Goal: Task Accomplishment & Management: Complete application form

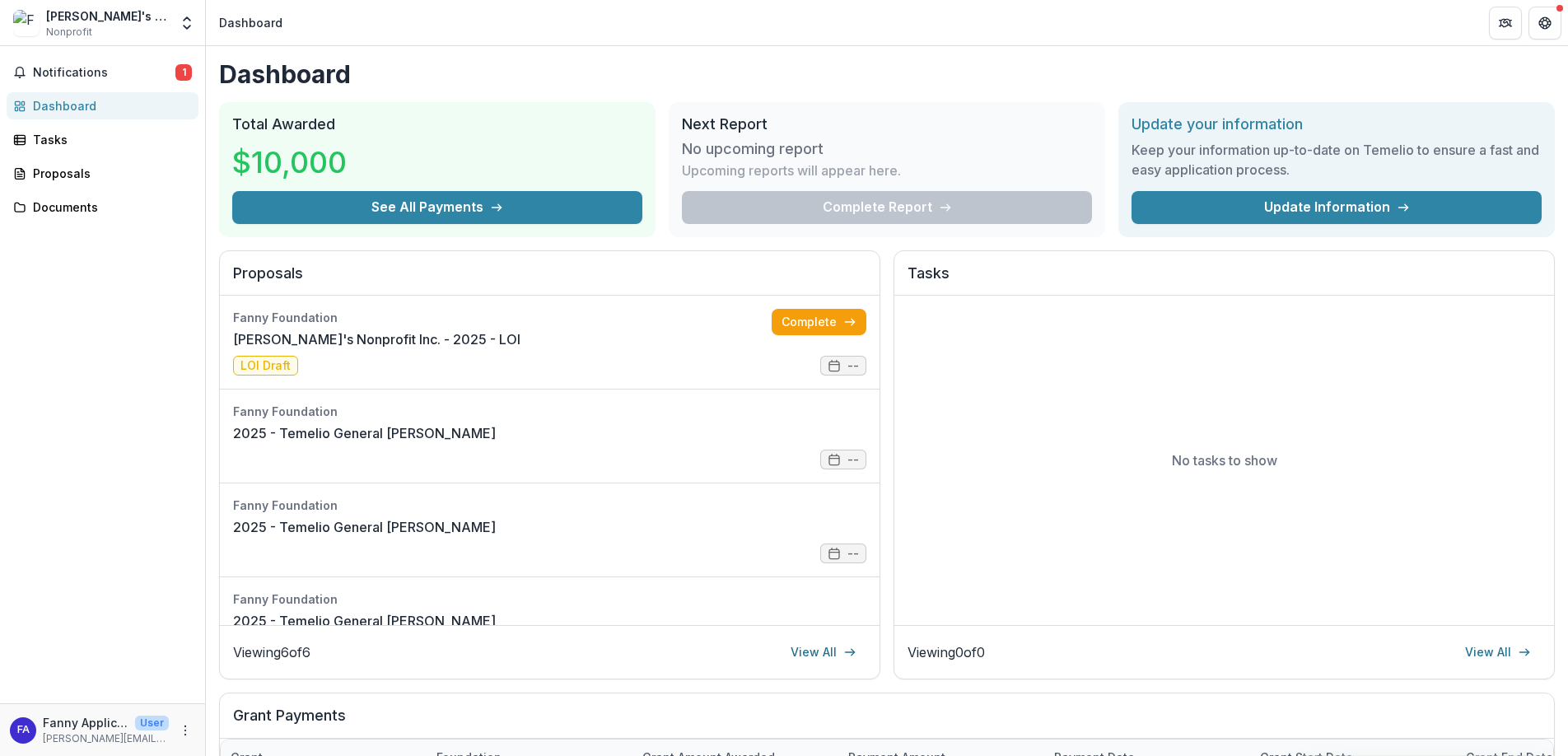
scroll to position [234, 0]
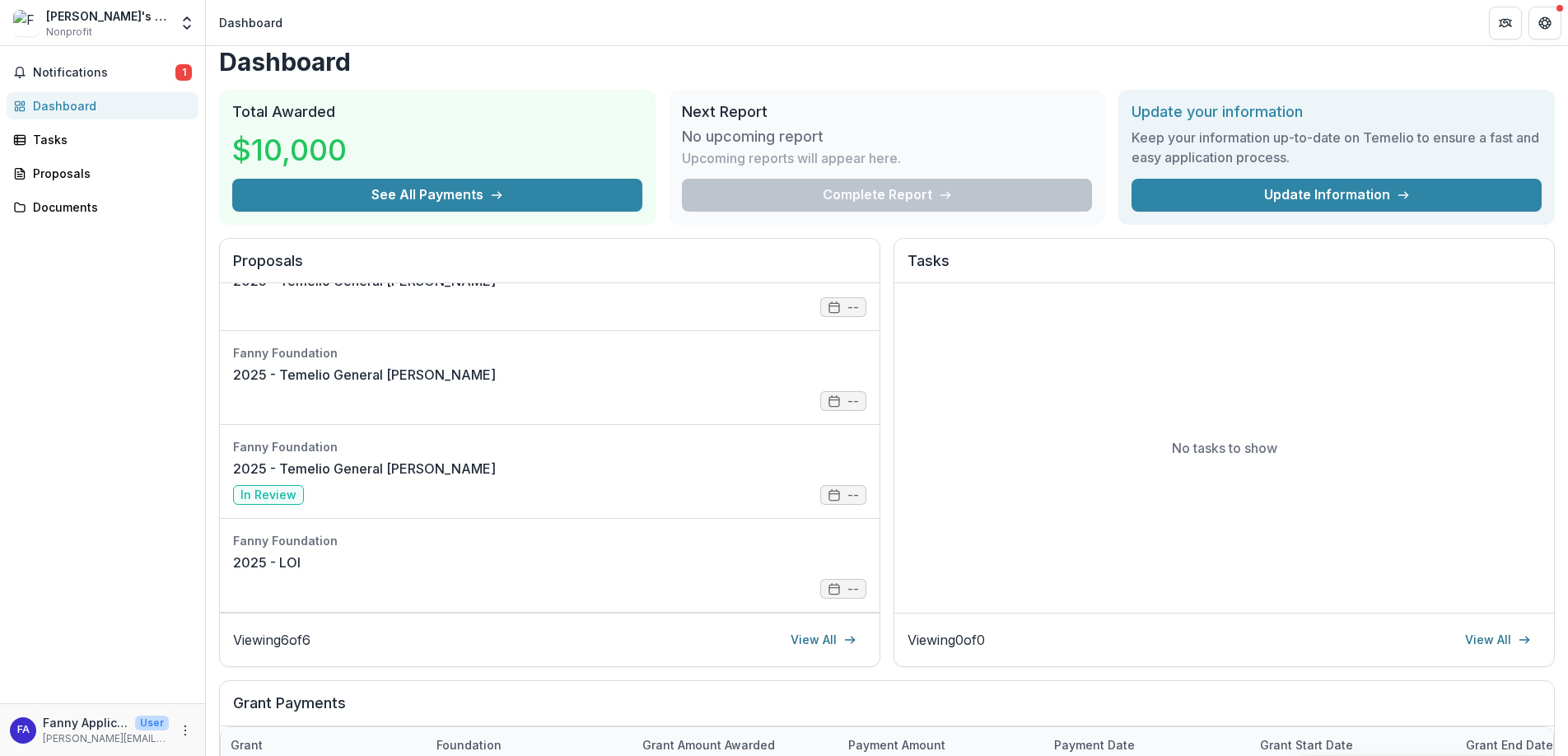
click at [66, 102] on div "Dashboard" at bounding box center [109, 105] width 152 height 18
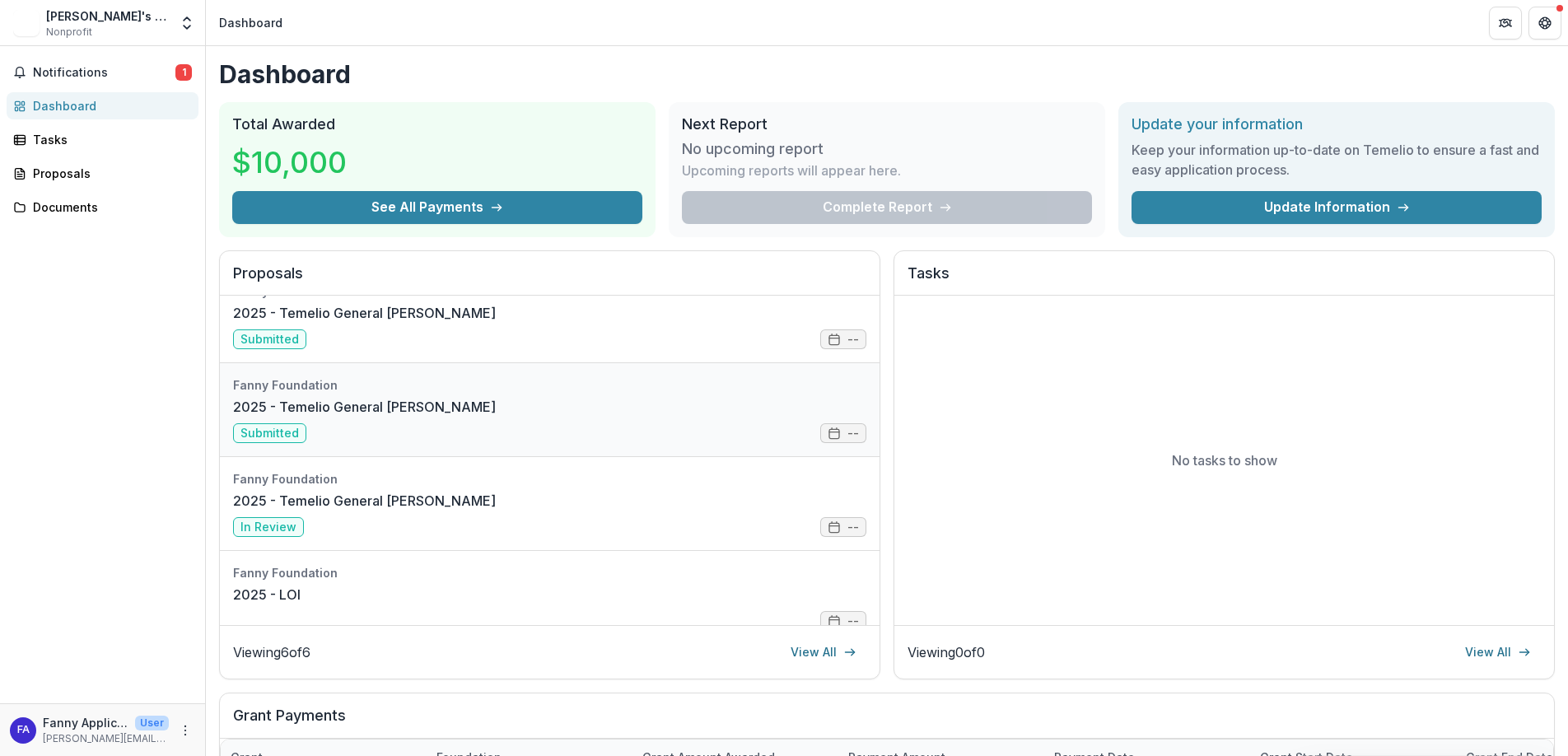
scroll to position [234, 0]
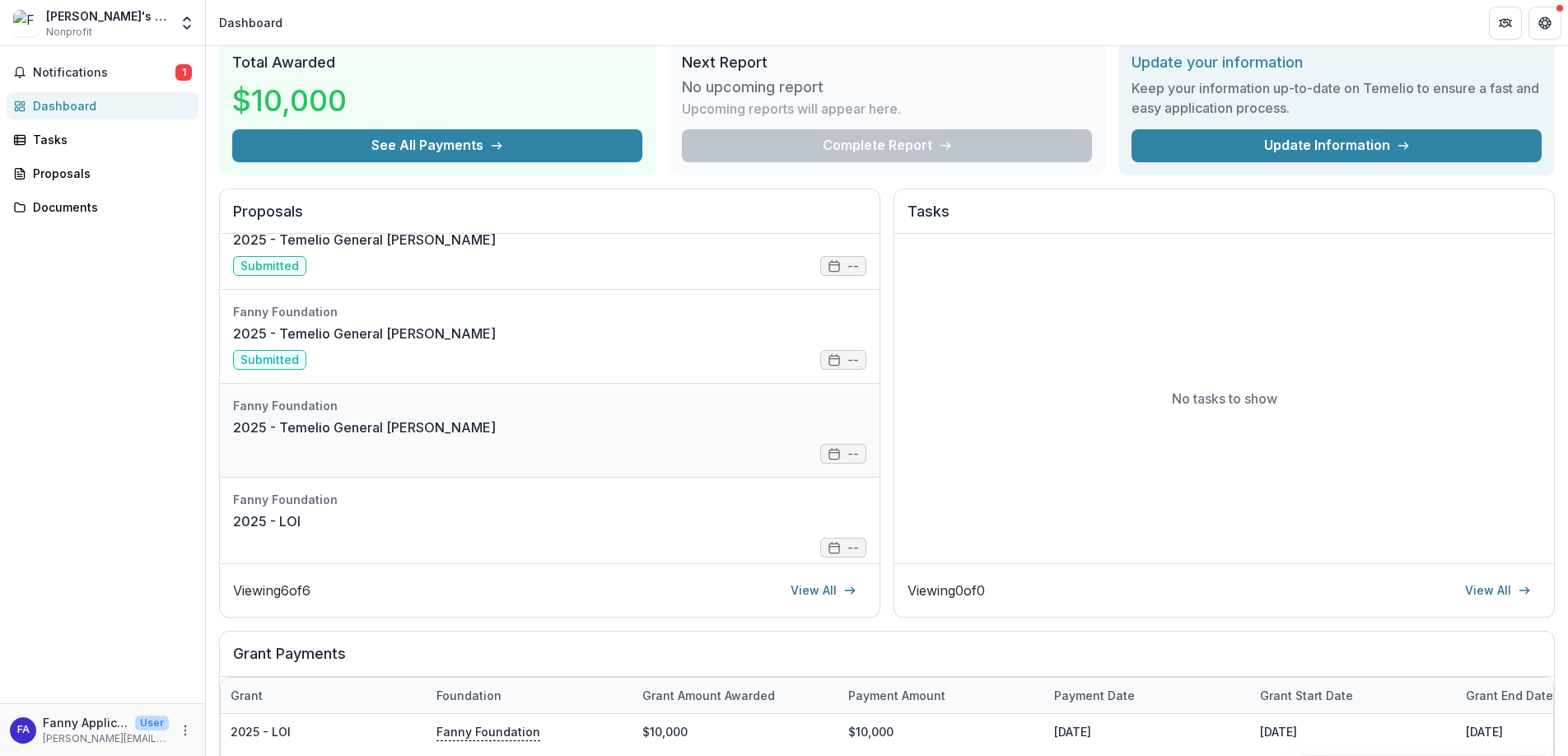
scroll to position [227, 0]
click at [480, 432] on link "2025 - Temelio General [PERSON_NAME]" at bounding box center [365, 426] width 263 height 19
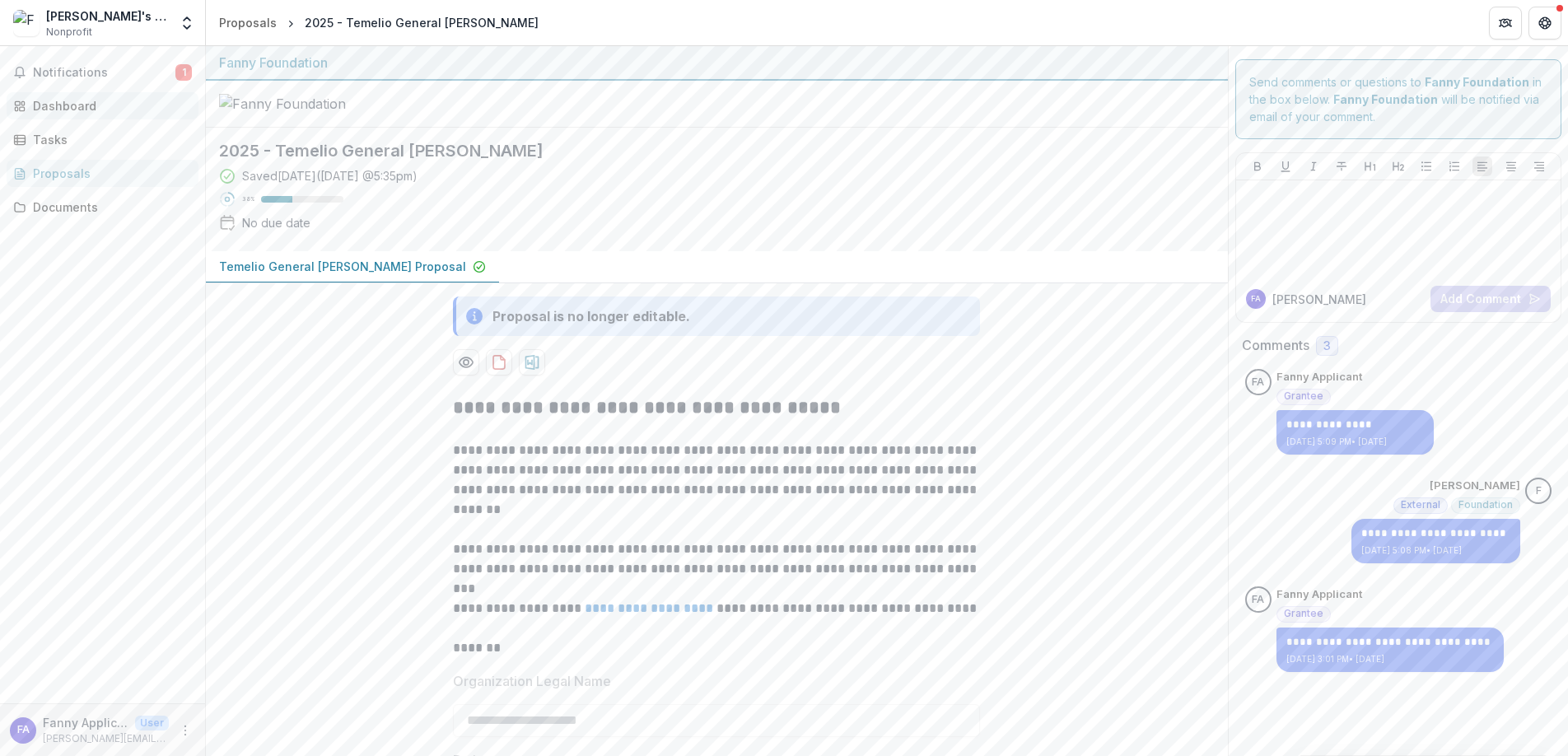
click at [110, 106] on div "Dashboard" at bounding box center [109, 105] width 152 height 18
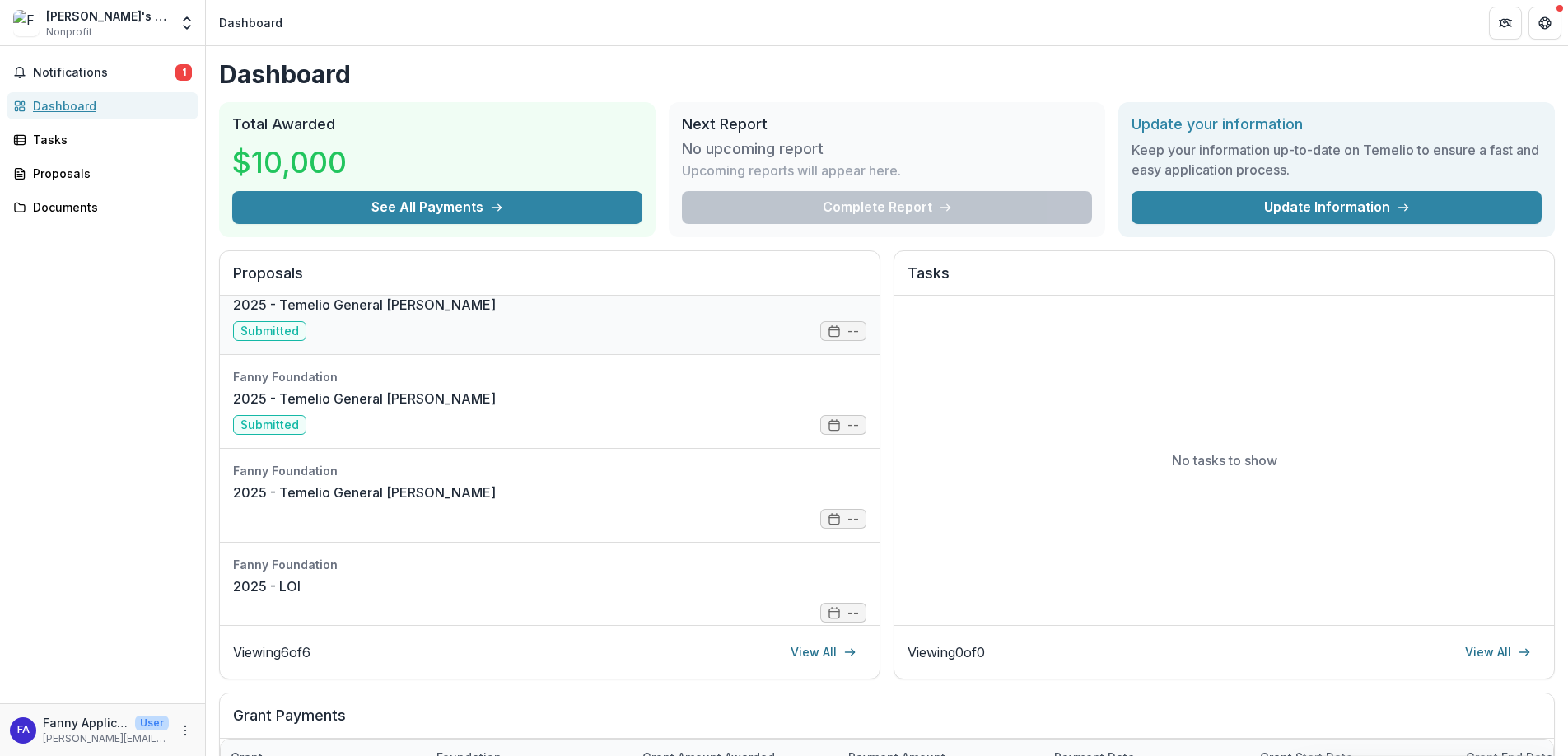
scroll to position [234, 0]
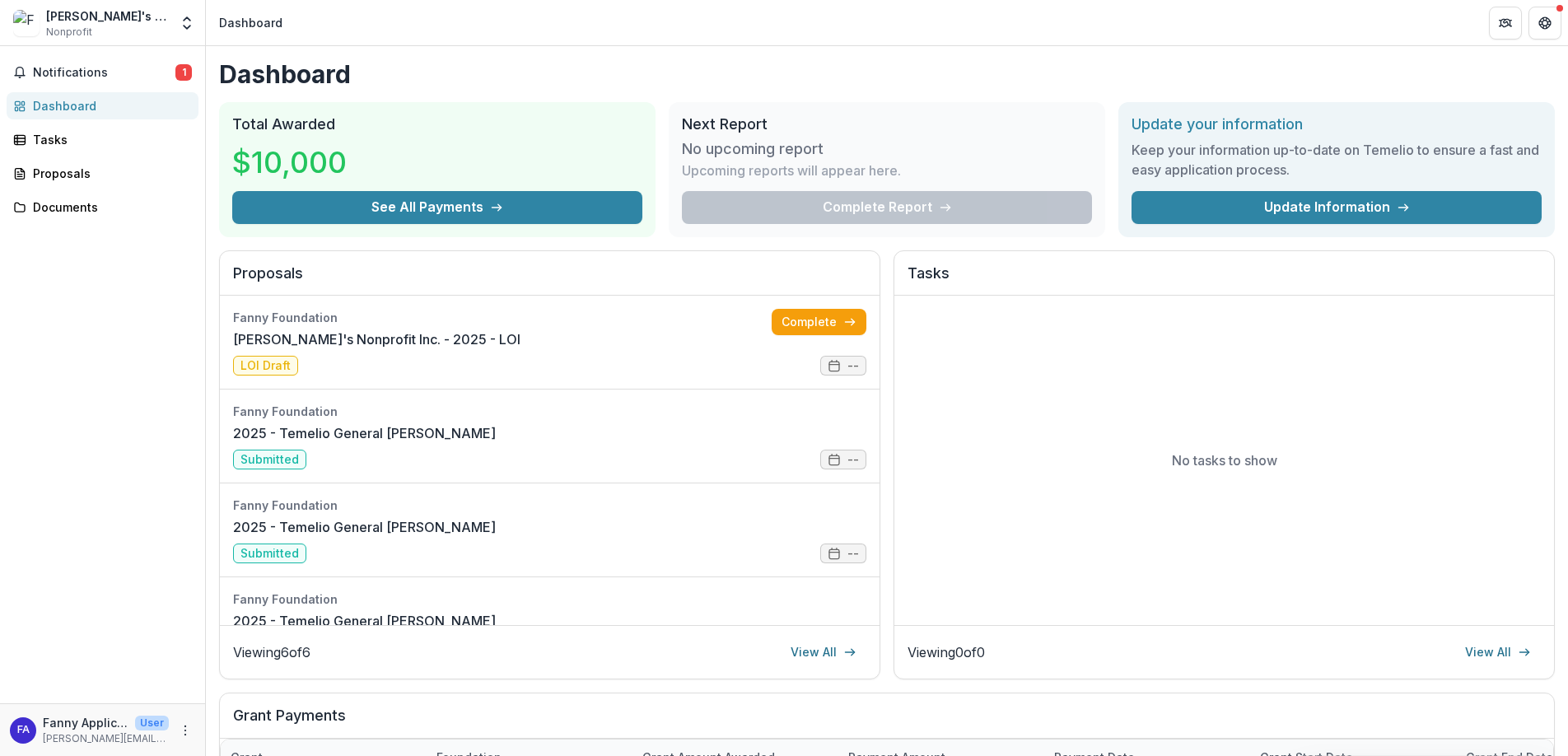
scroll to position [234, 0]
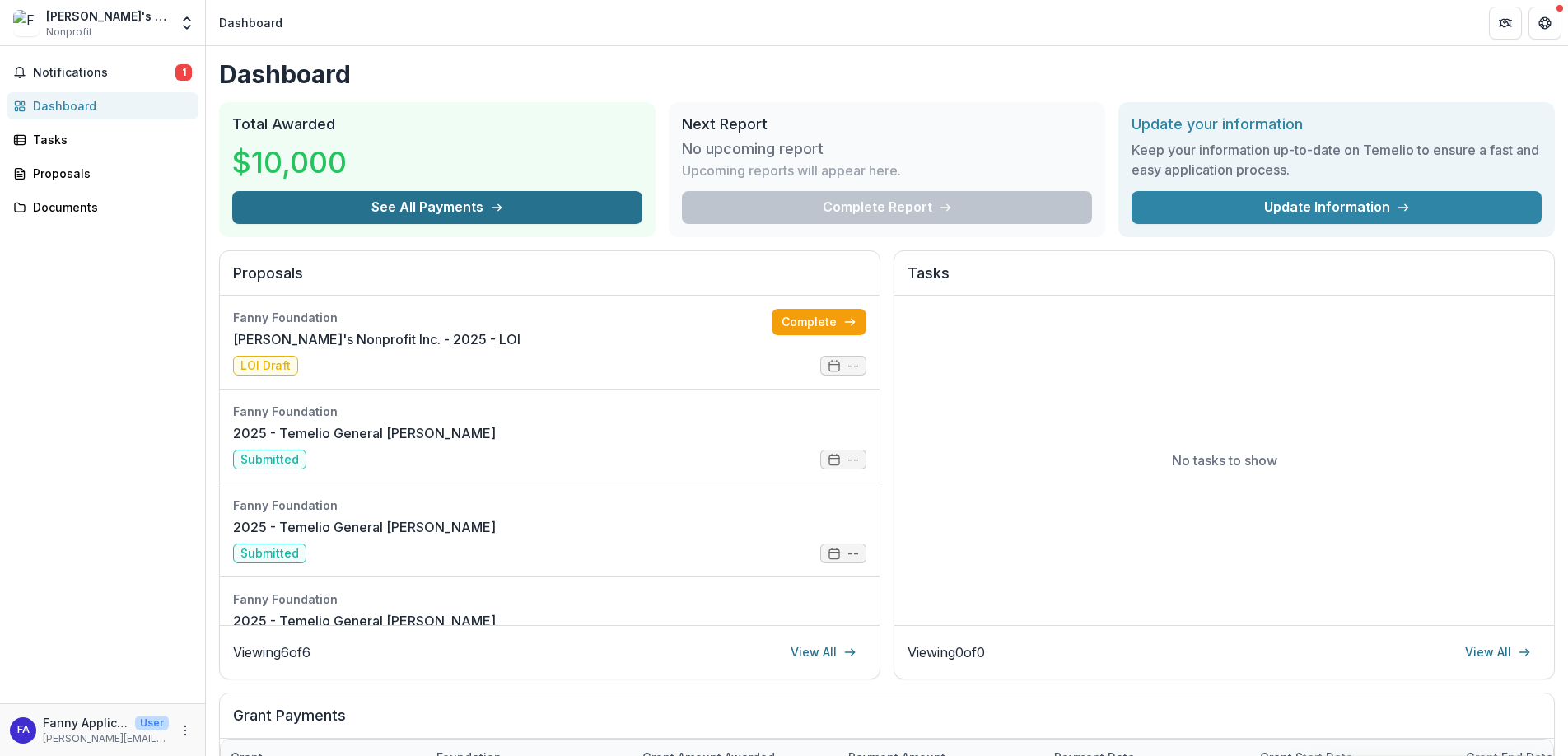
click at [496, 209] on icon "button" at bounding box center [497, 208] width 13 height 13
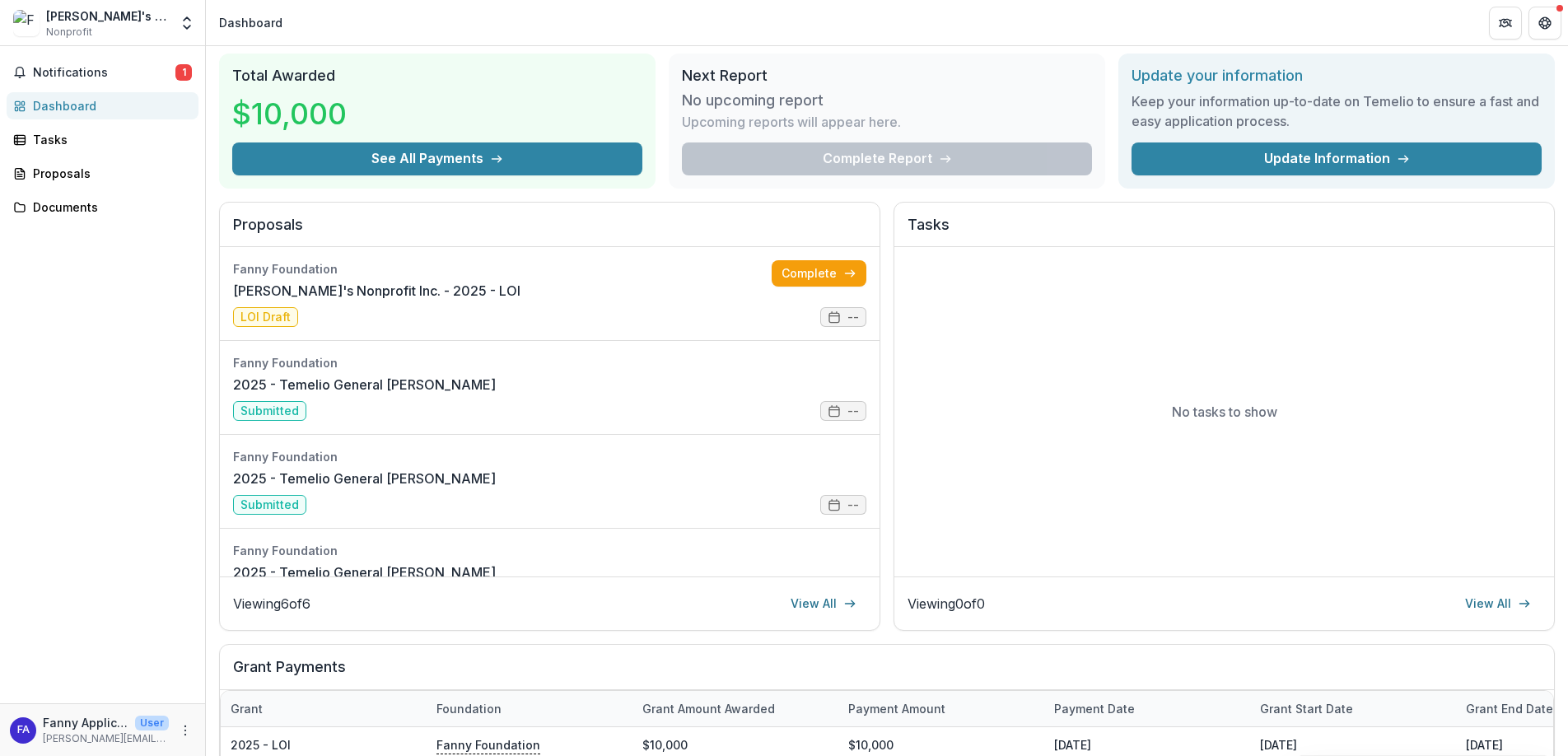
scroll to position [44, 0]
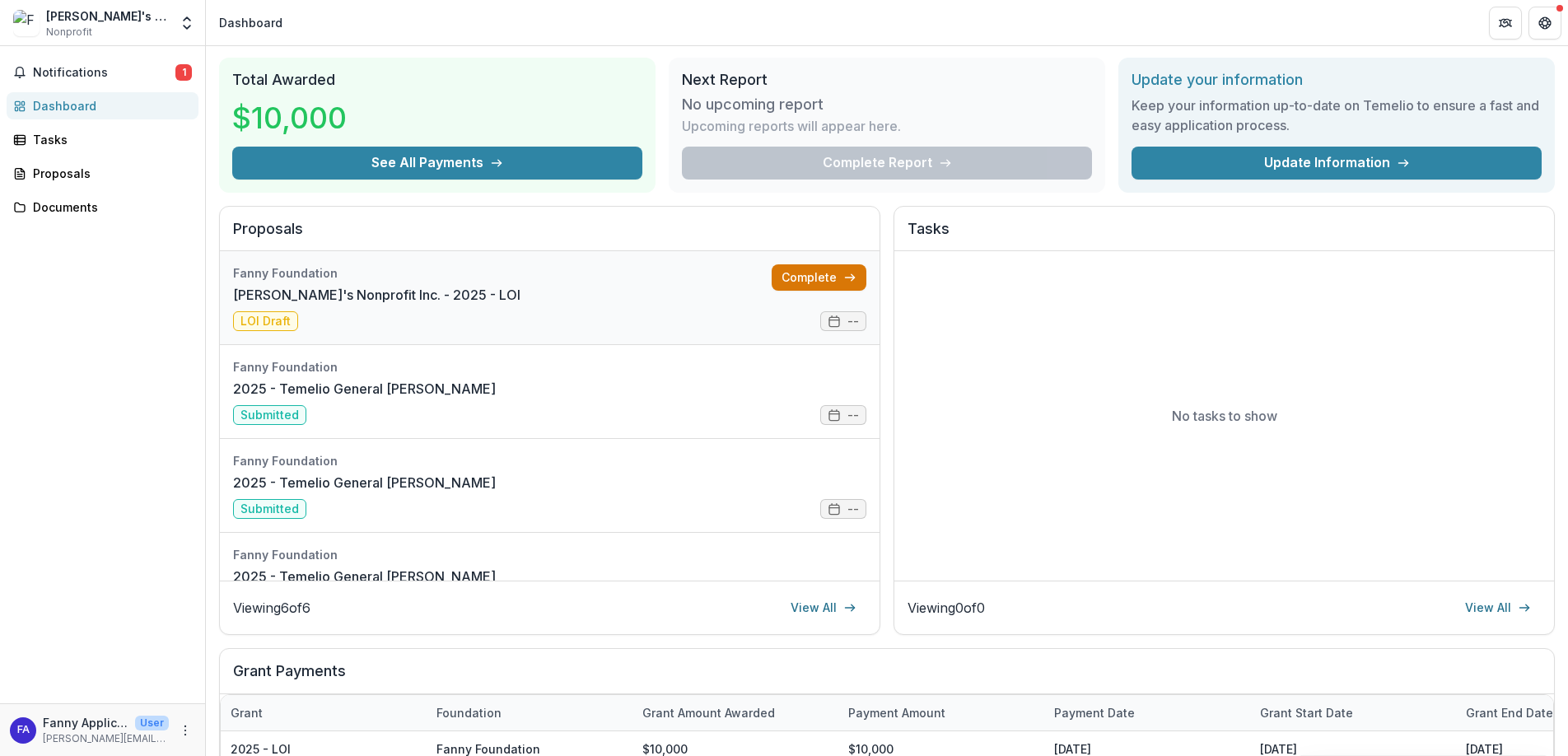
click at [818, 277] on link "Complete" at bounding box center [819, 278] width 95 height 27
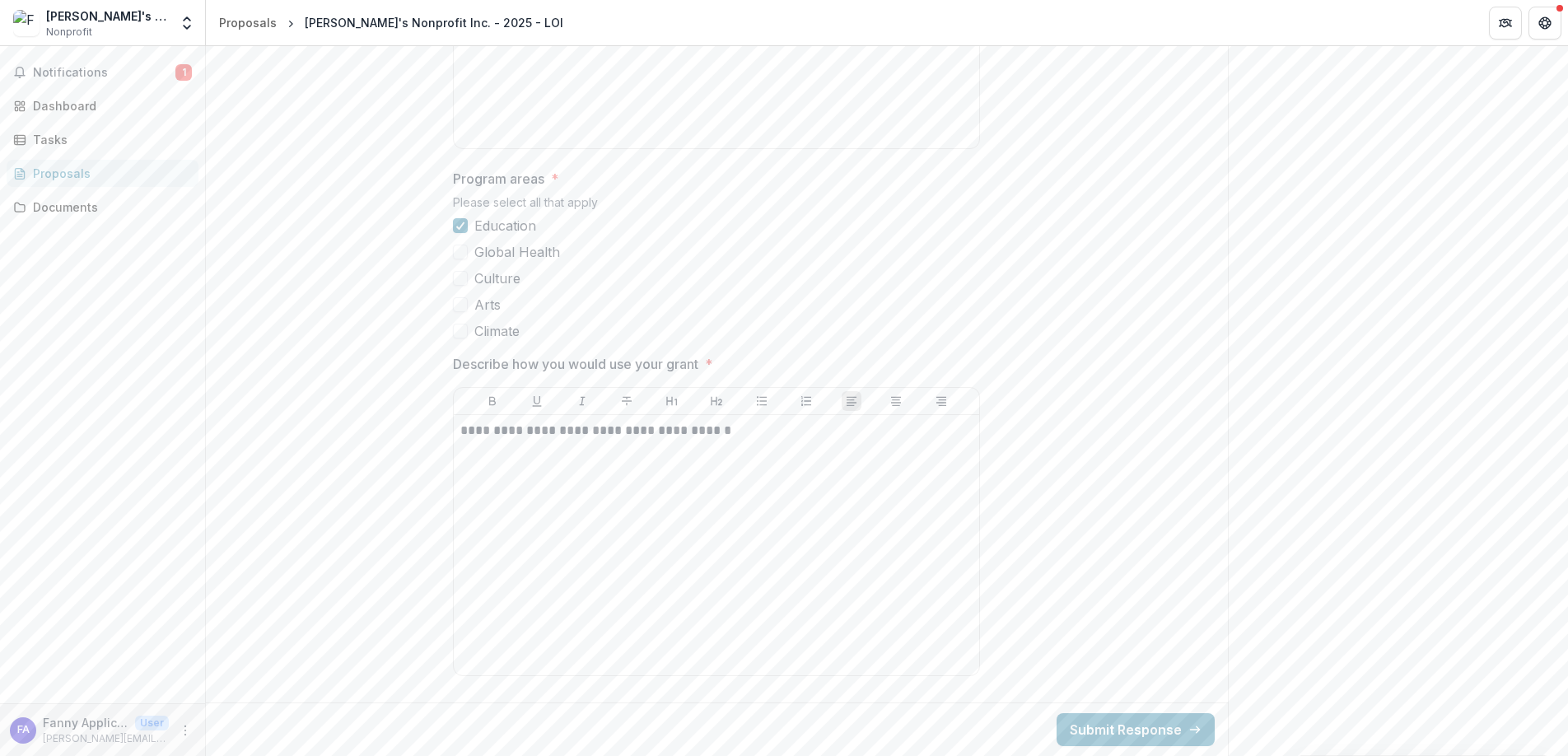
scroll to position [824, 0]
click at [1129, 725] on button "Submit Response" at bounding box center [1135, 730] width 158 height 33
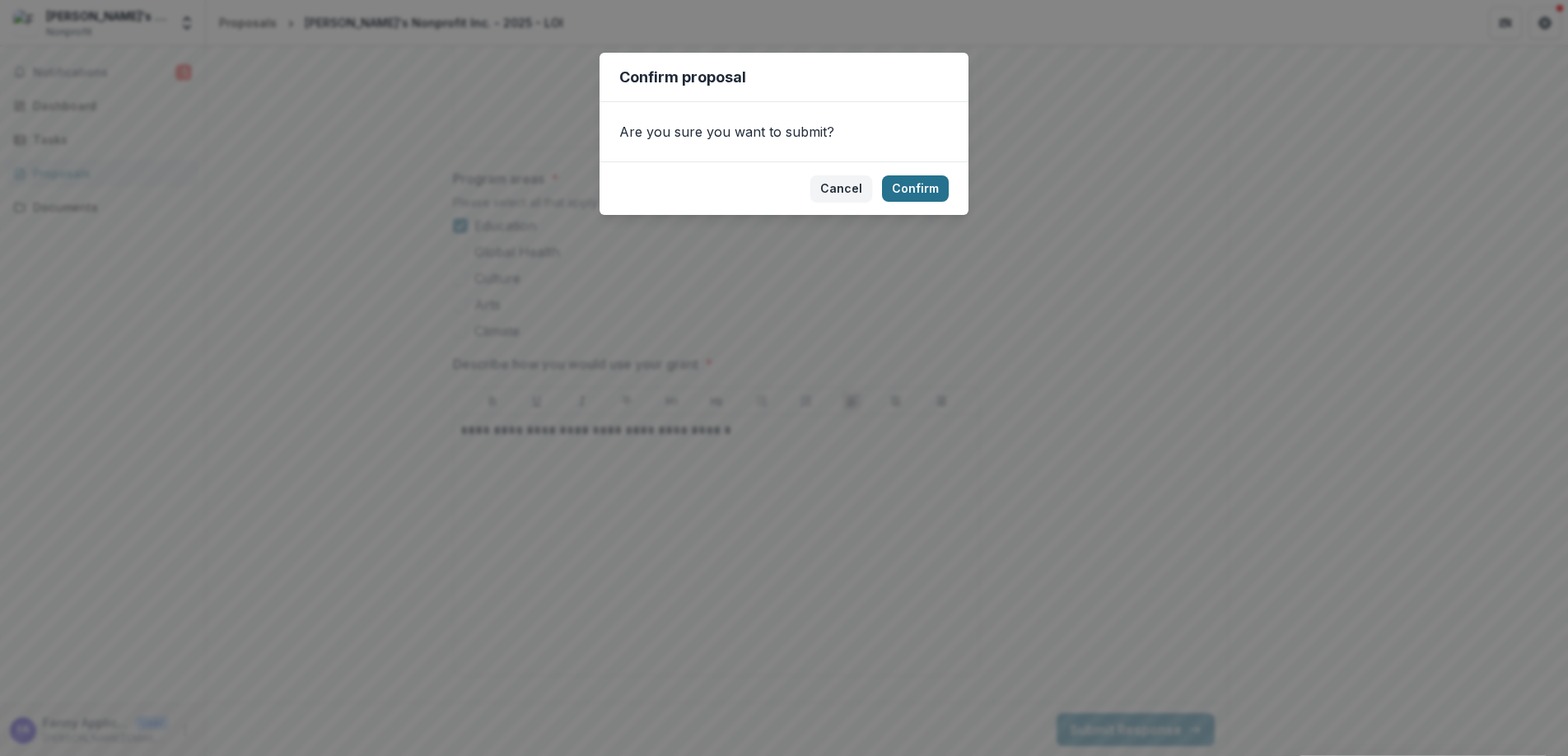
click at [928, 186] on button "Confirm" at bounding box center [916, 188] width 66 height 27
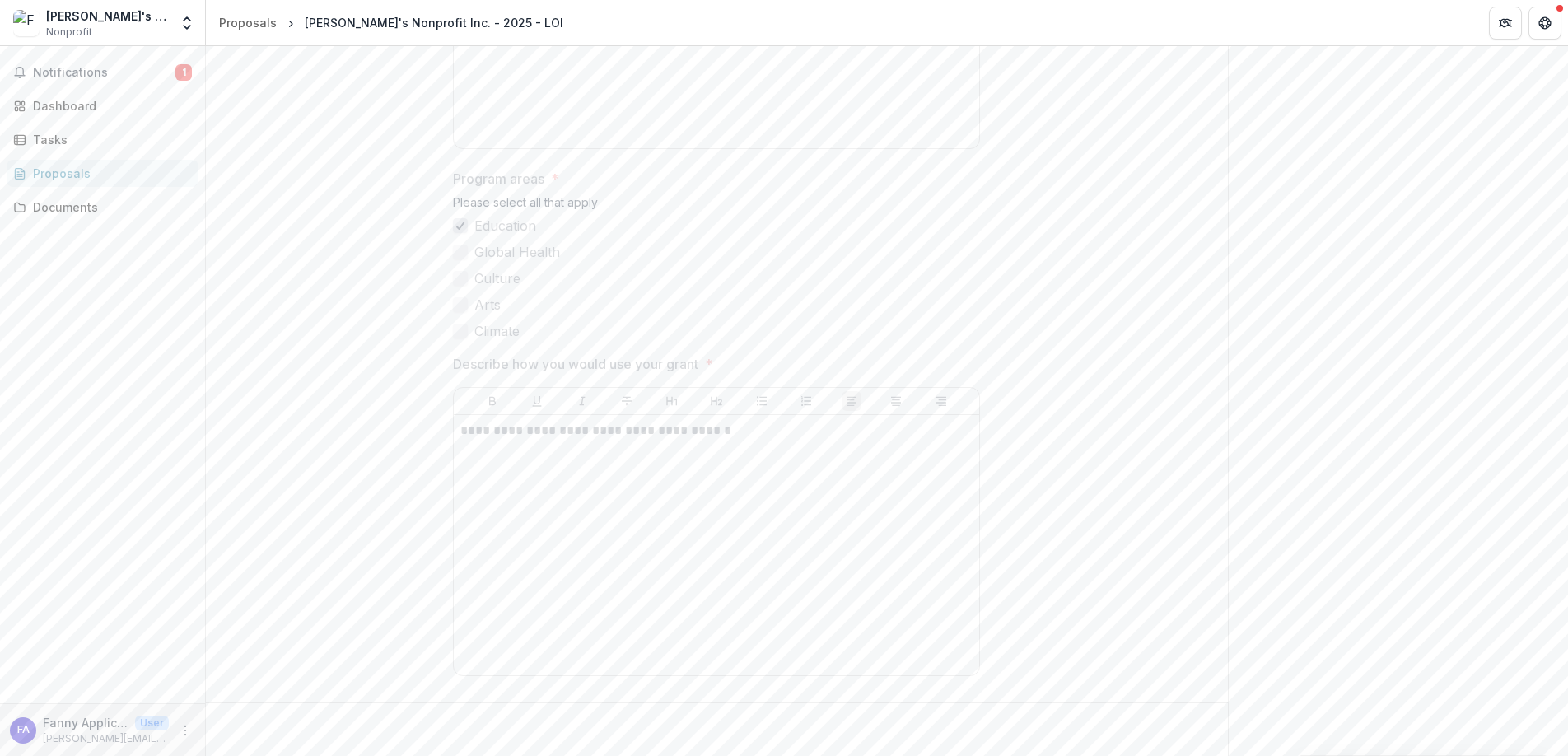
scroll to position [433, 0]
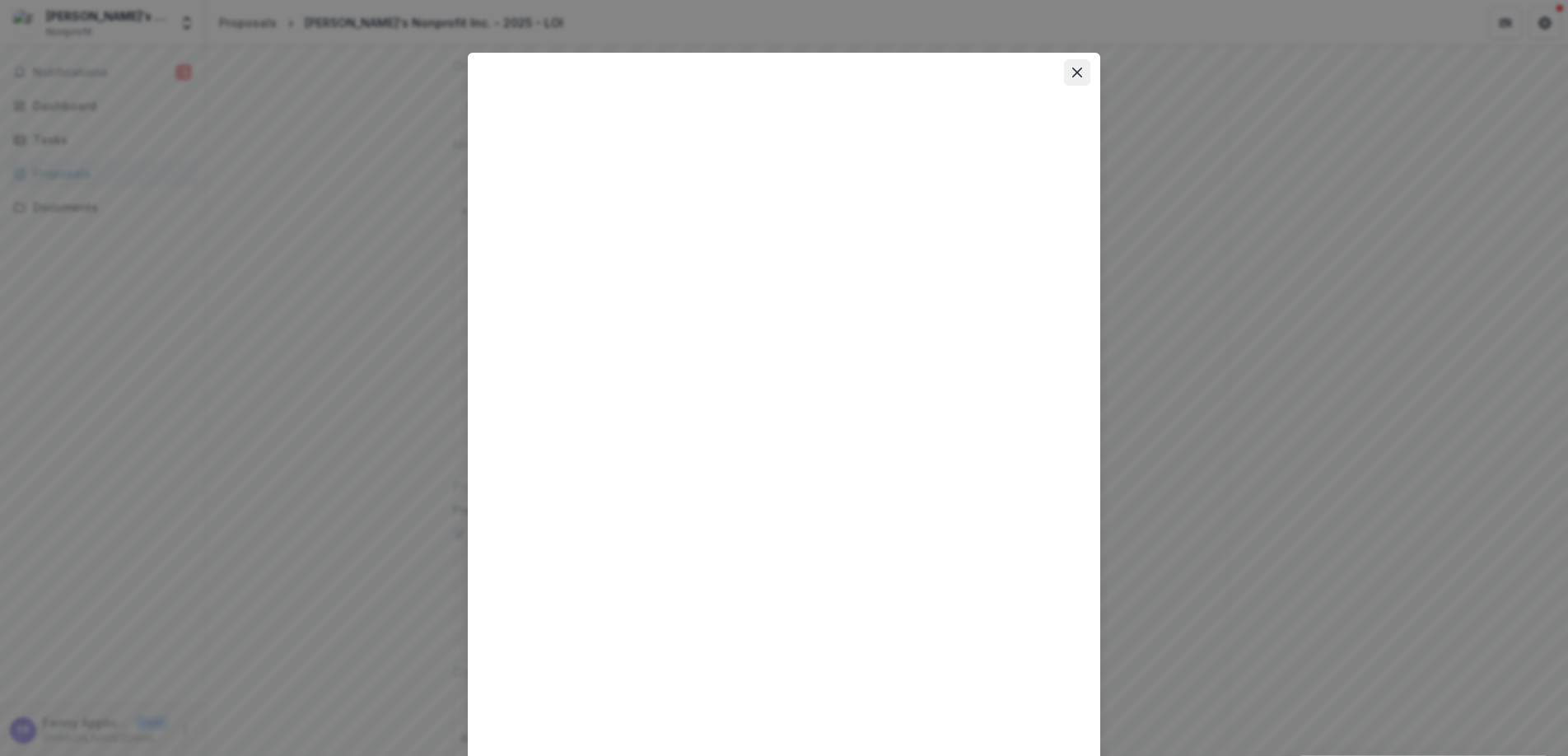
click at [1072, 74] on icon "Close" at bounding box center [1077, 72] width 10 height 10
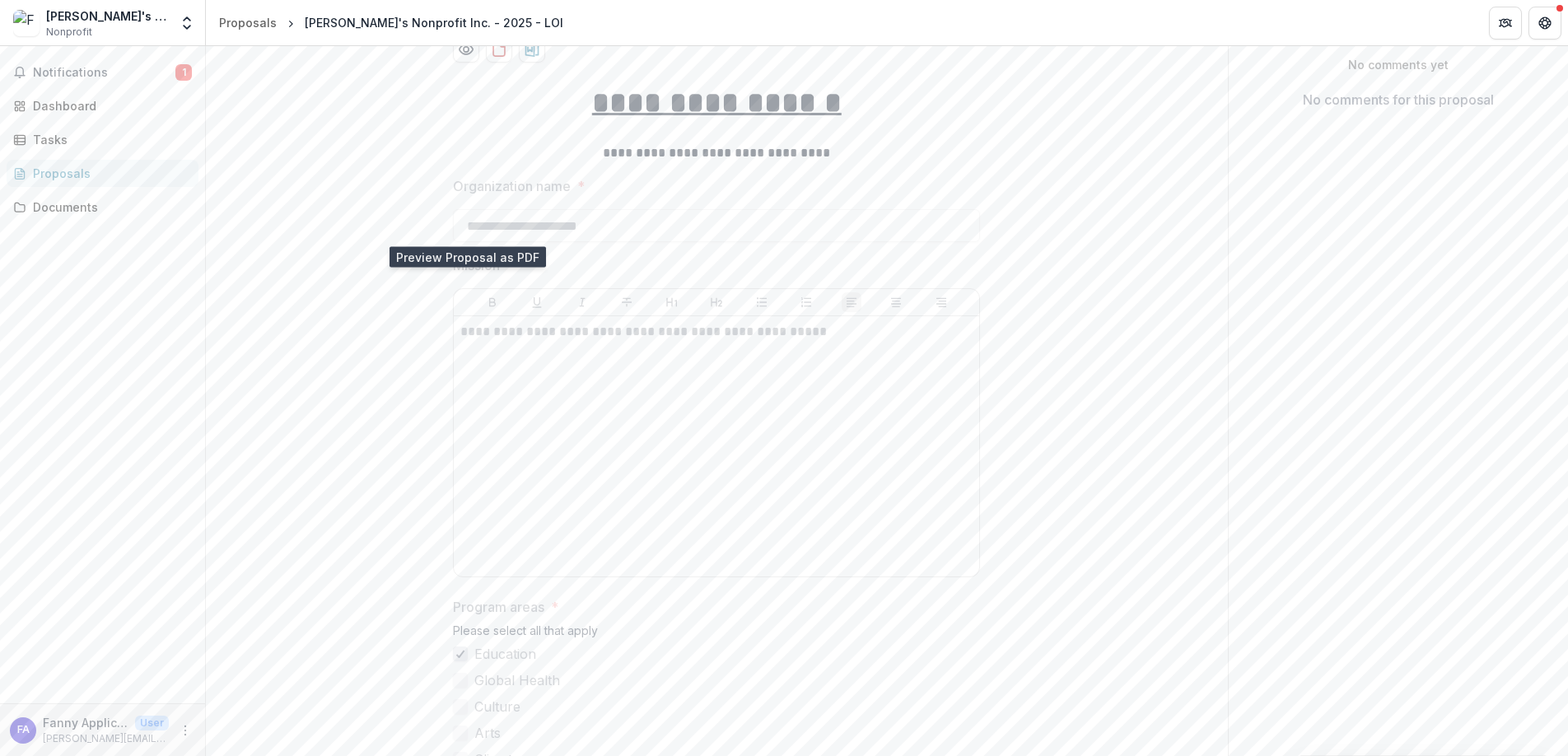
scroll to position [0, 0]
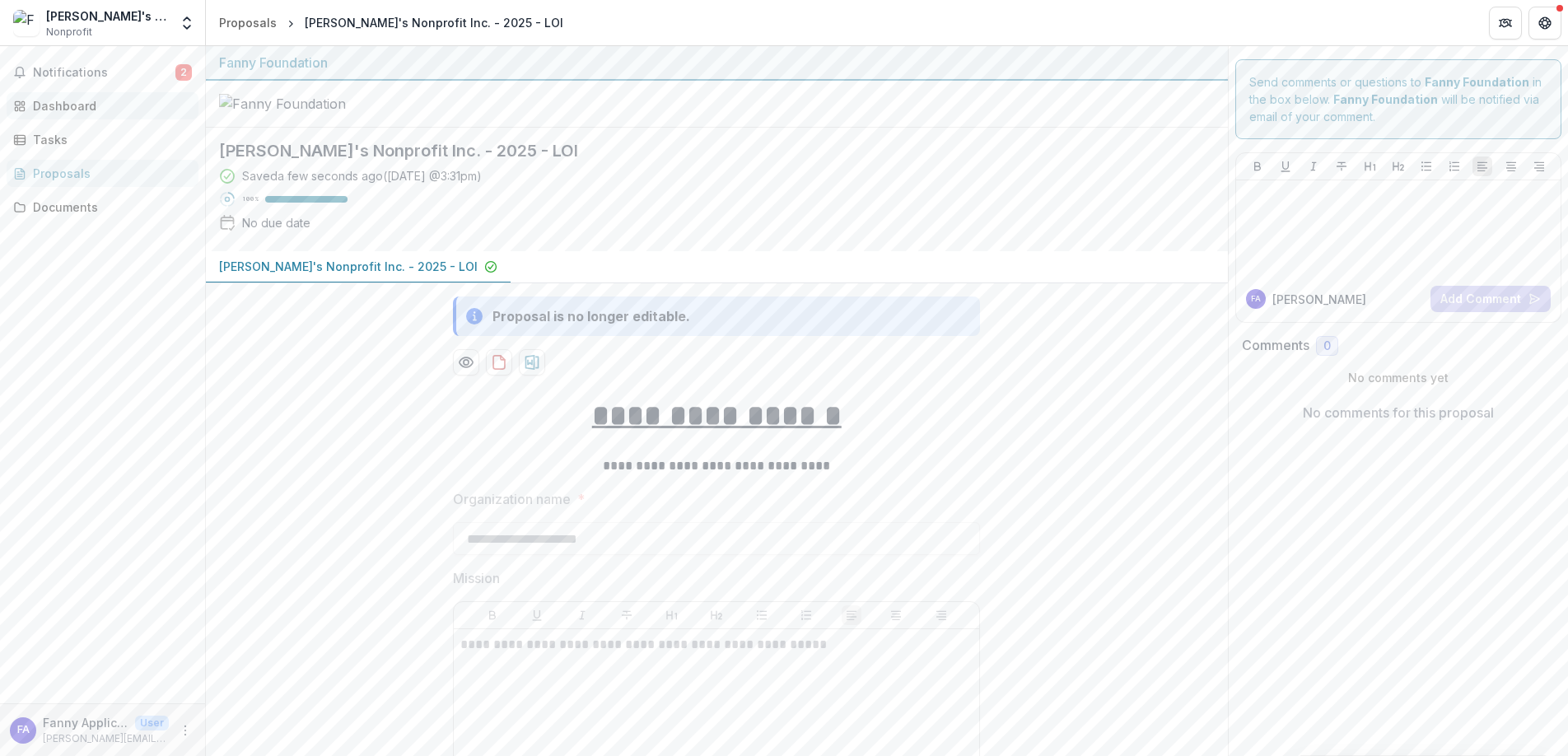
click at [53, 102] on div "Dashboard" at bounding box center [109, 105] width 152 height 18
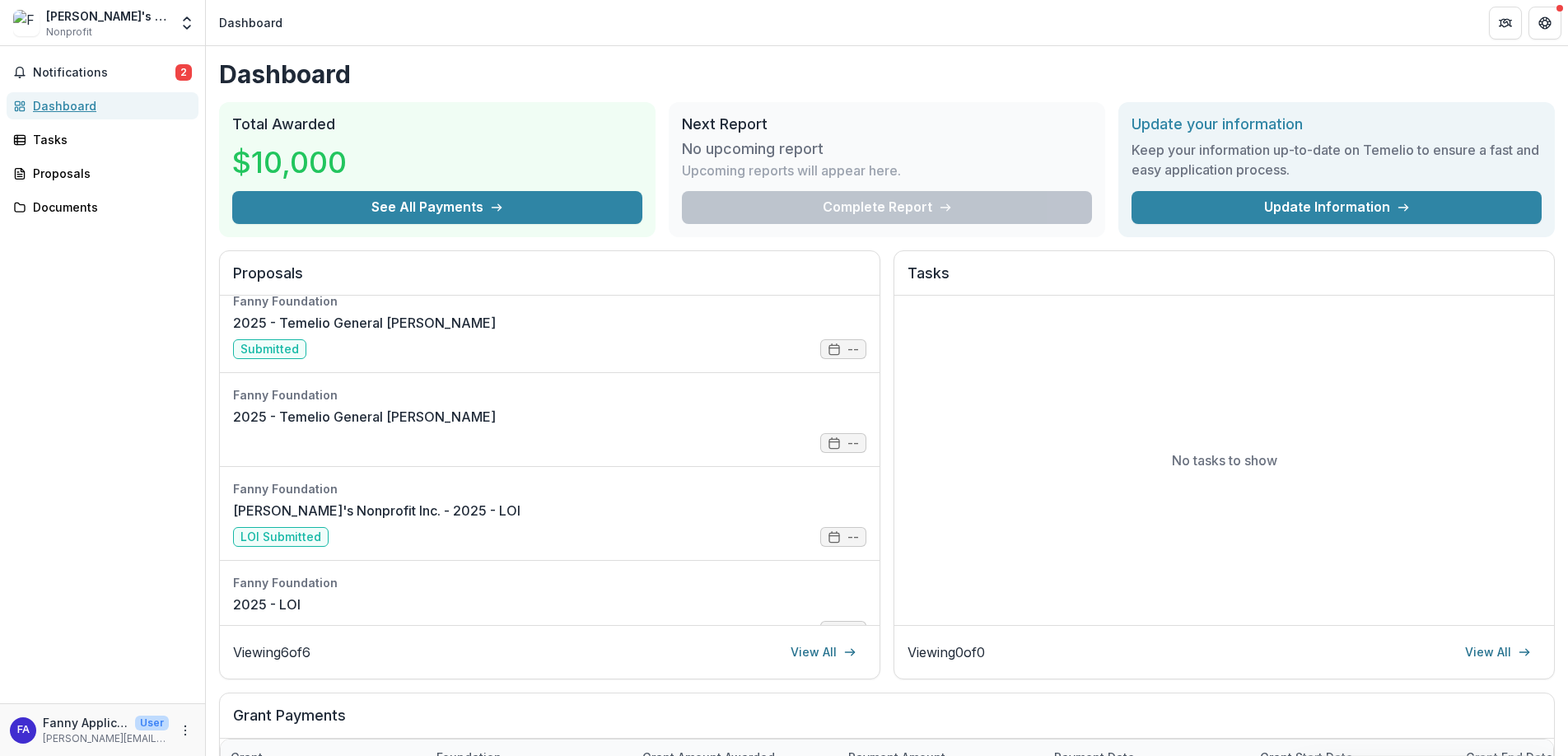
scroll to position [234, 0]
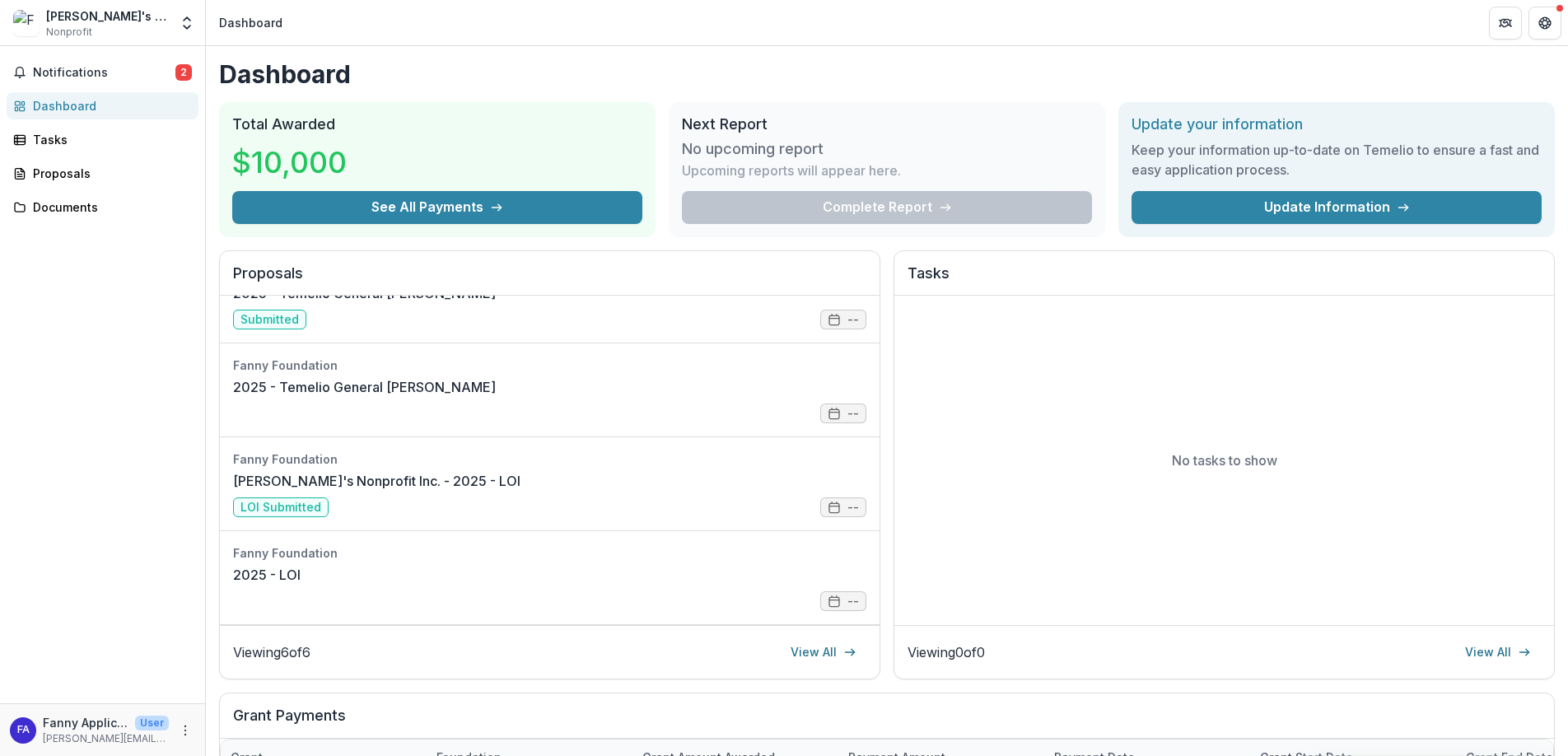
click at [96, 108] on div "Dashboard" at bounding box center [109, 105] width 152 height 18
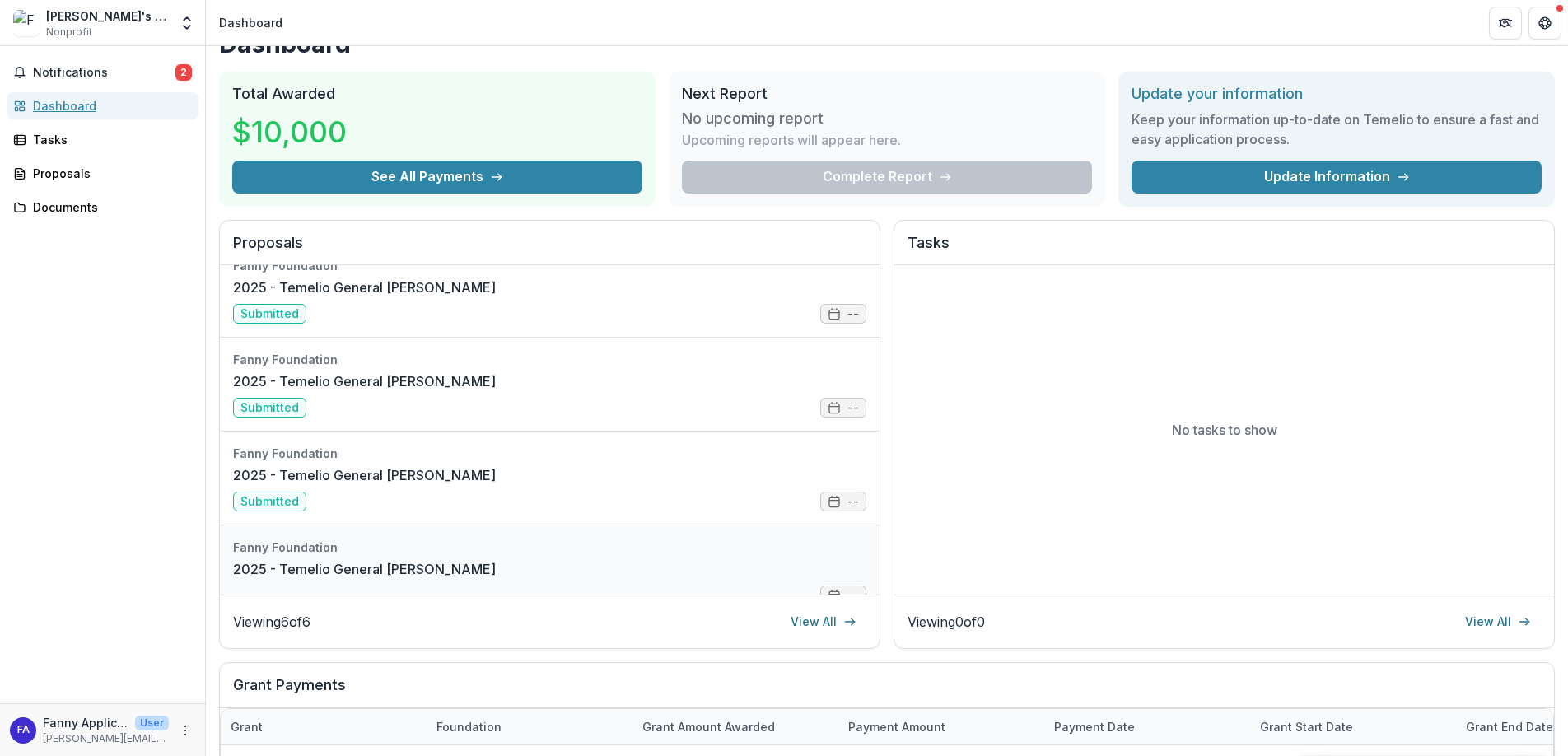
scroll to position [0, 0]
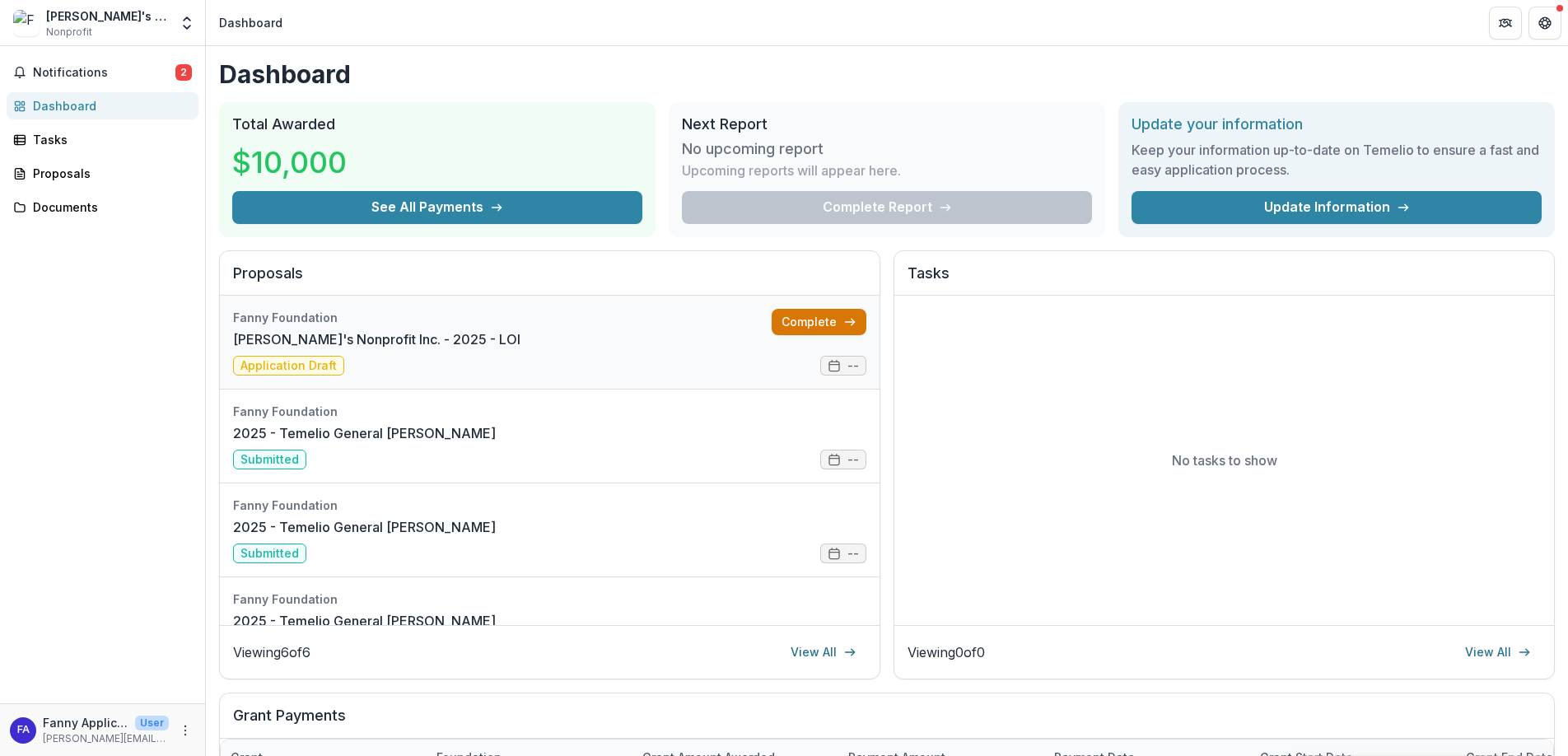
click at [781, 318] on link "Complete" at bounding box center [819, 322] width 95 height 27
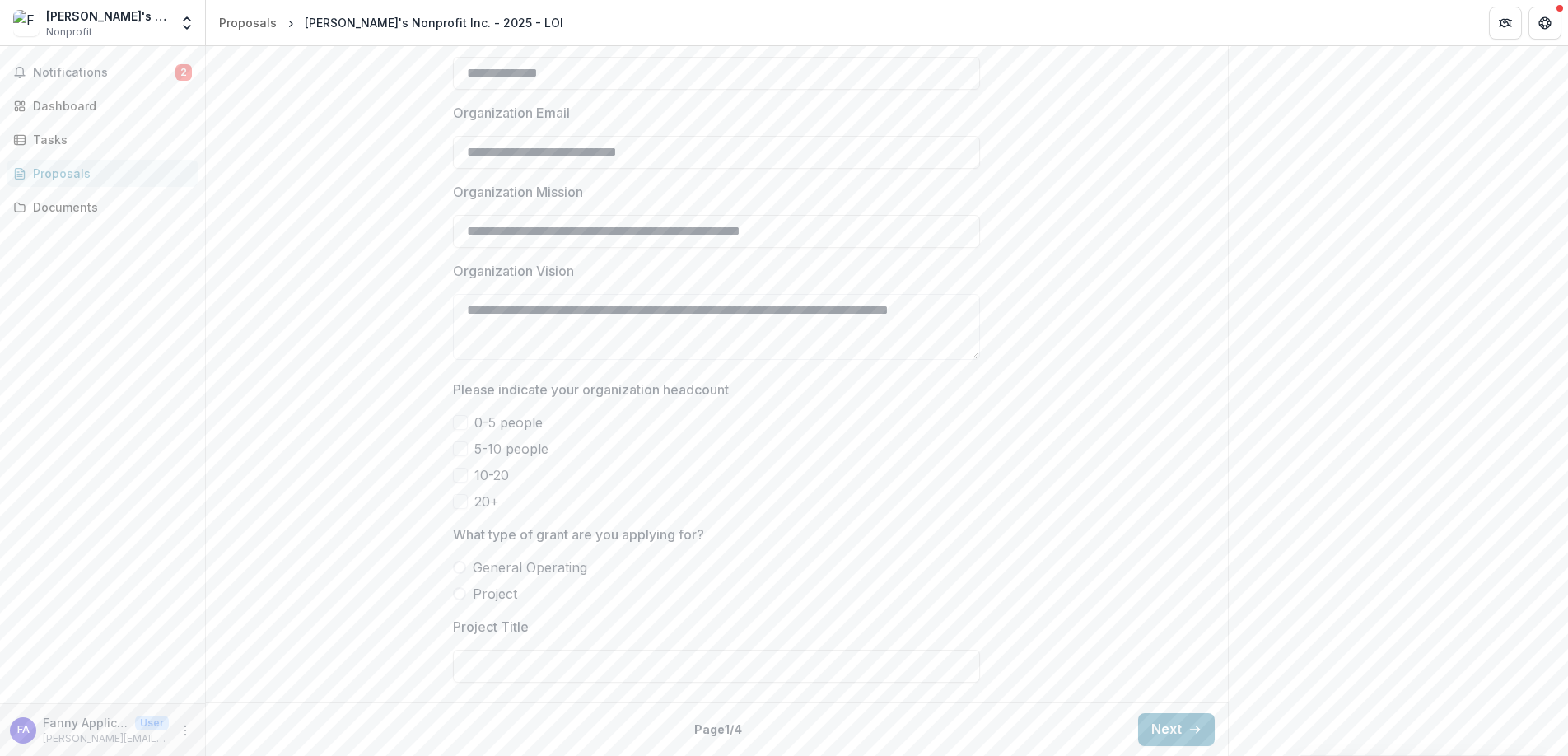
scroll to position [1304, 0]
click at [461, 425] on span at bounding box center [461, 423] width 15 height 15
click at [572, 569] on span "General Operating" at bounding box center [530, 567] width 114 height 19
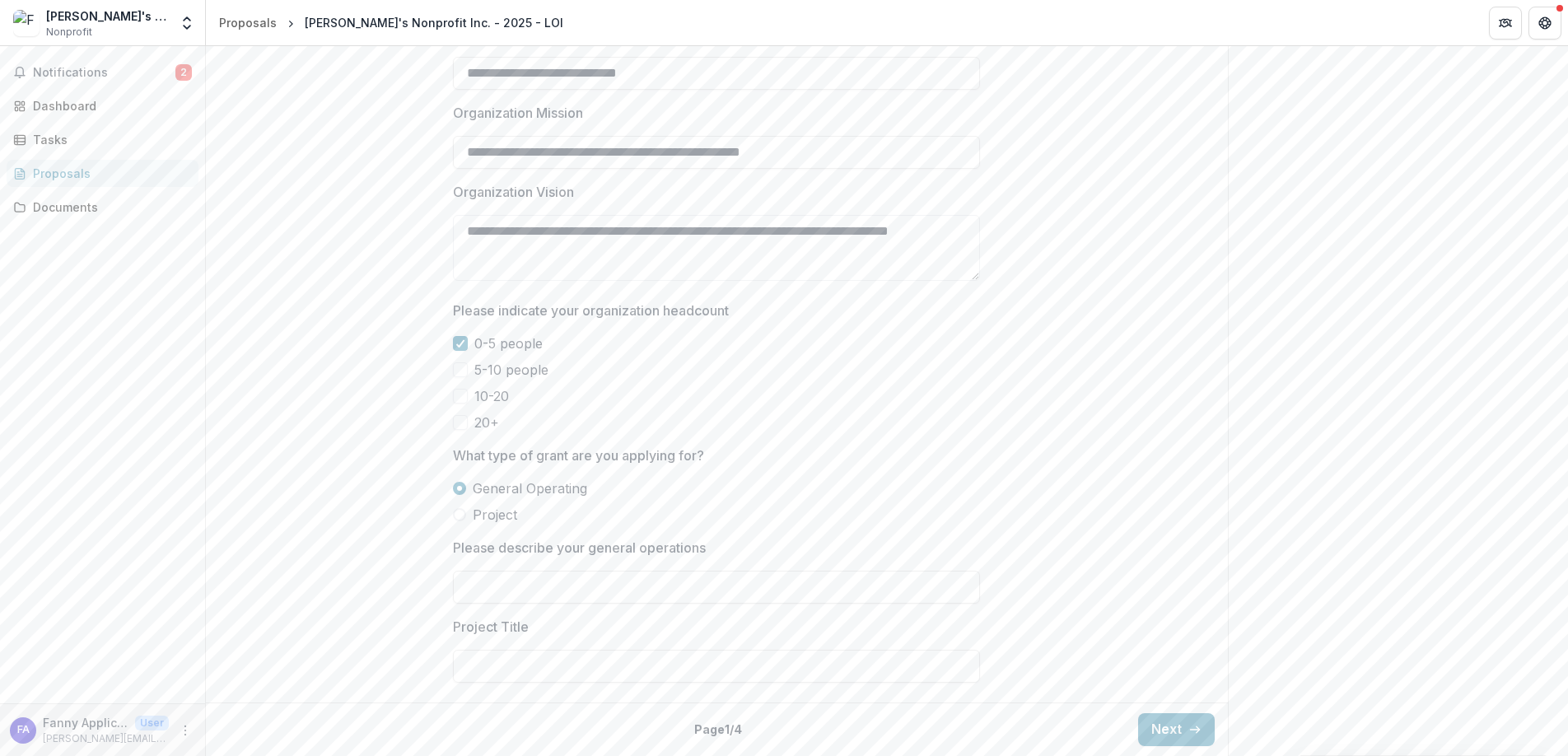
scroll to position [1384, 0]
click at [1166, 716] on button "Next" at bounding box center [1176, 730] width 77 height 33
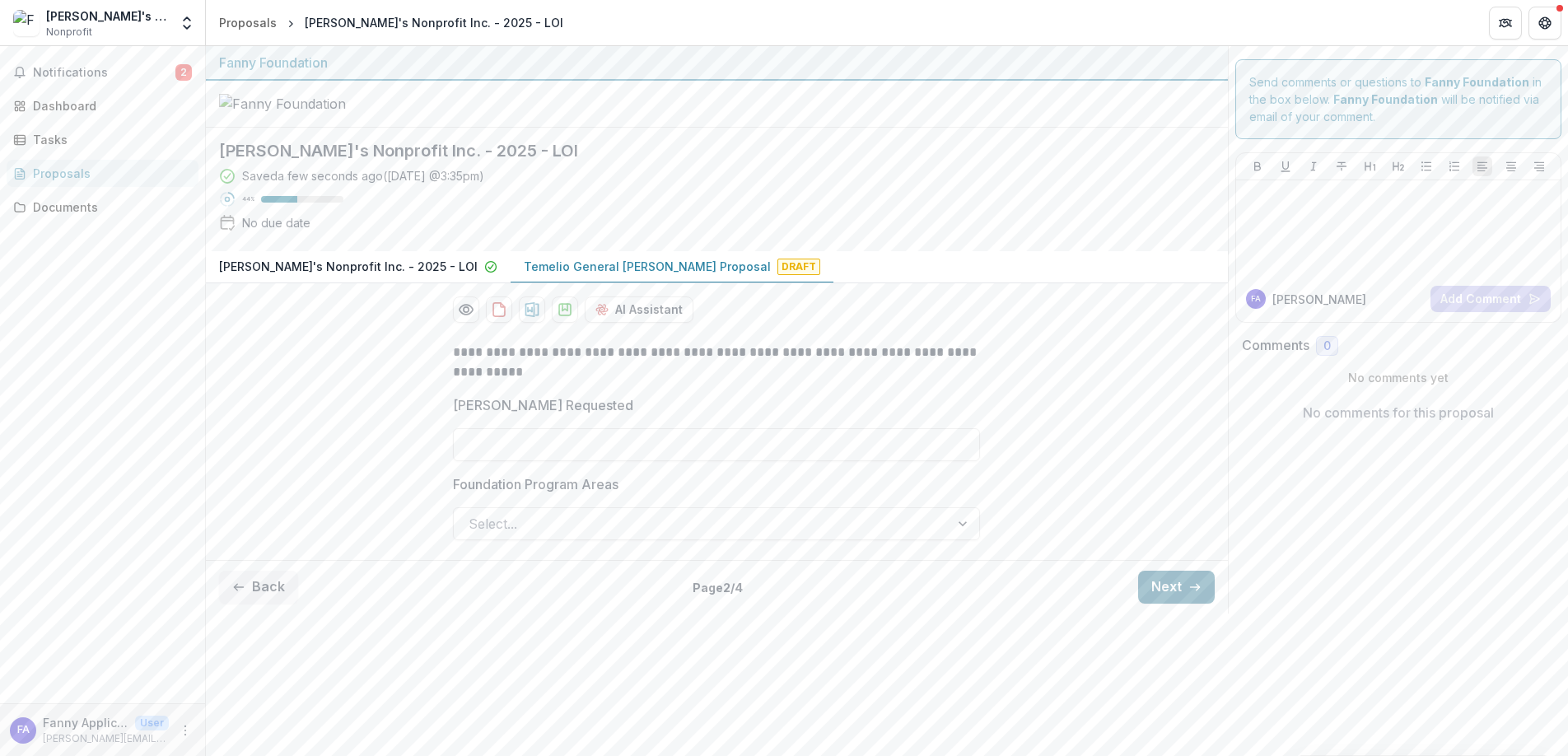
scroll to position [0, 0]
click at [750, 462] on input "Grant Amount Requested" at bounding box center [716, 445] width 527 height 33
type input "*******"
click at [768, 535] on div at bounding box center [701, 523] width 466 height 23
click at [707, 611] on div "Education" at bounding box center [716, 617] width 519 height 30
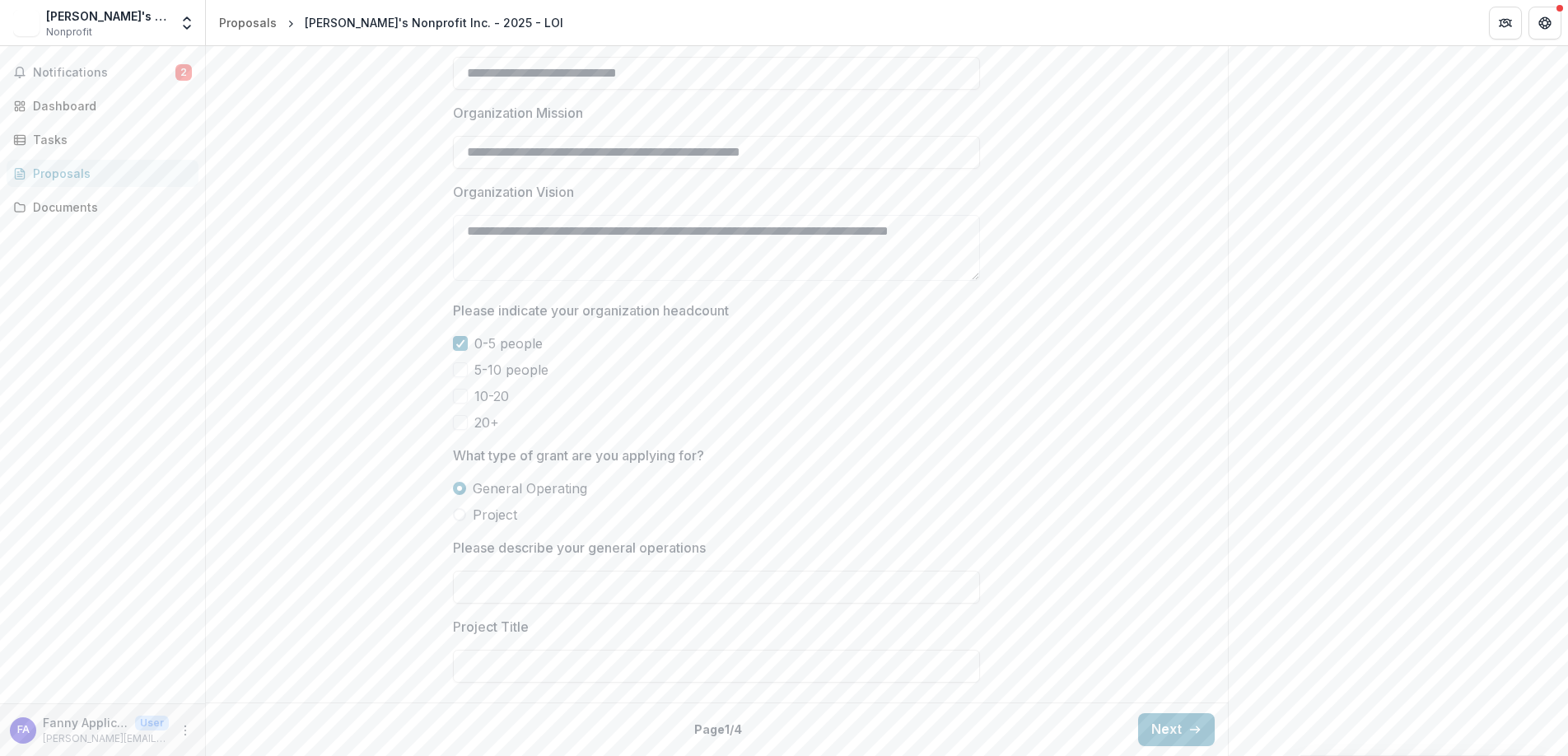
scroll to position [1384, 0]
click at [1174, 722] on button "Next" at bounding box center [1176, 730] width 77 height 33
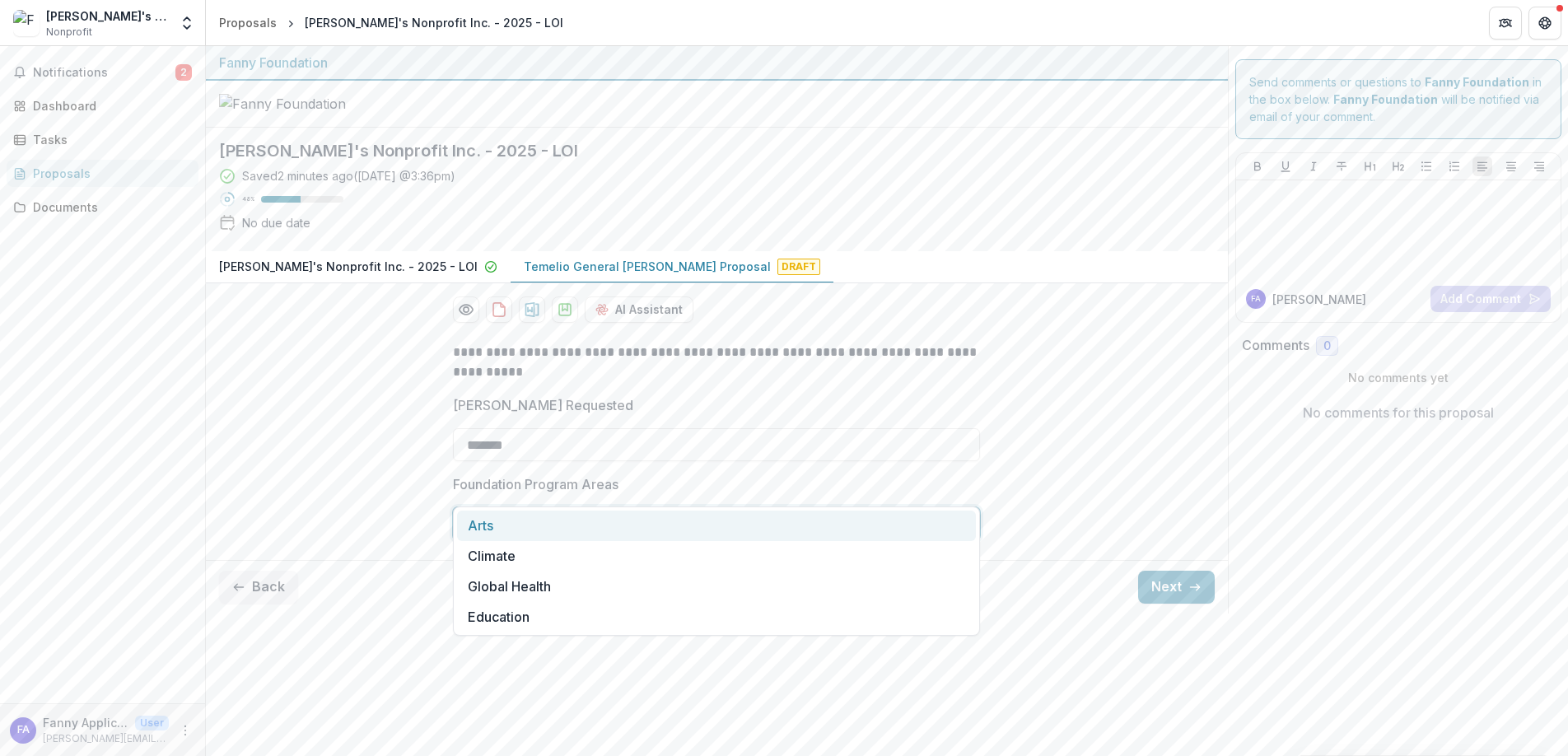
click at [685, 535] on div at bounding box center [701, 523] width 466 height 23
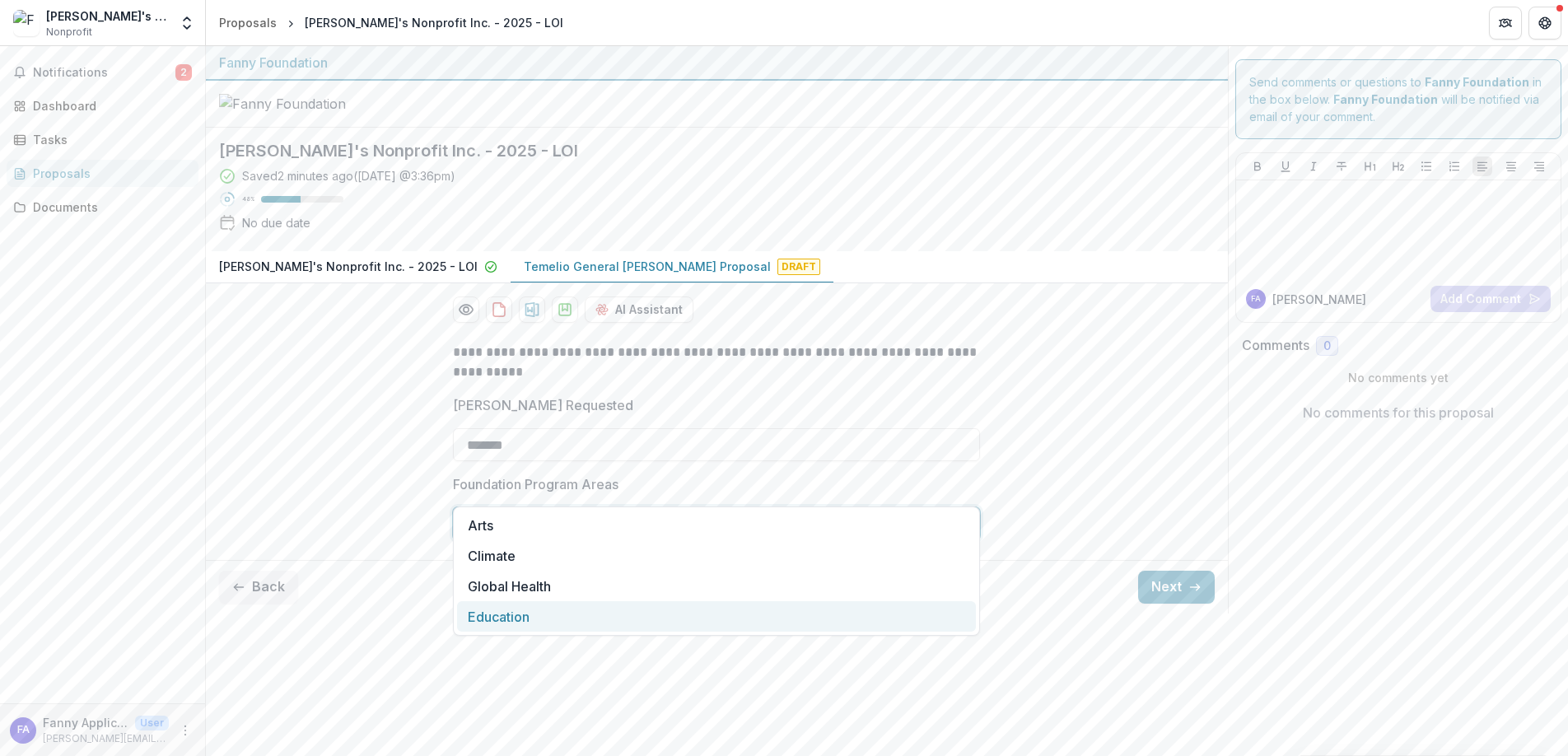
click at [676, 626] on div "Education" at bounding box center [716, 617] width 519 height 30
click at [1183, 604] on button "Next" at bounding box center [1176, 588] width 77 height 33
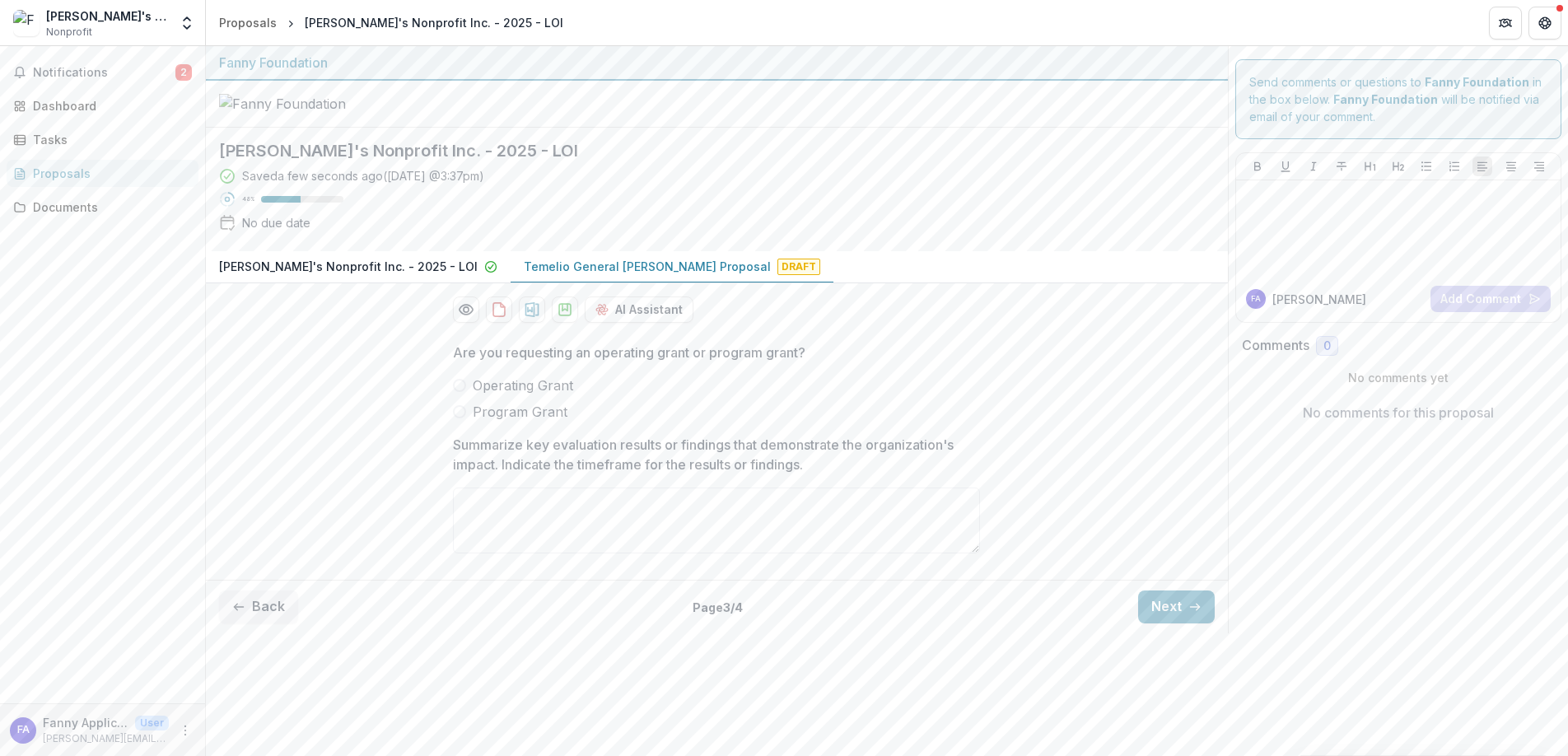
scroll to position [12, 0]
click at [537, 395] on span "Operating Grant" at bounding box center [522, 385] width 101 height 19
click at [1165, 624] on button "Next" at bounding box center [1176, 607] width 77 height 33
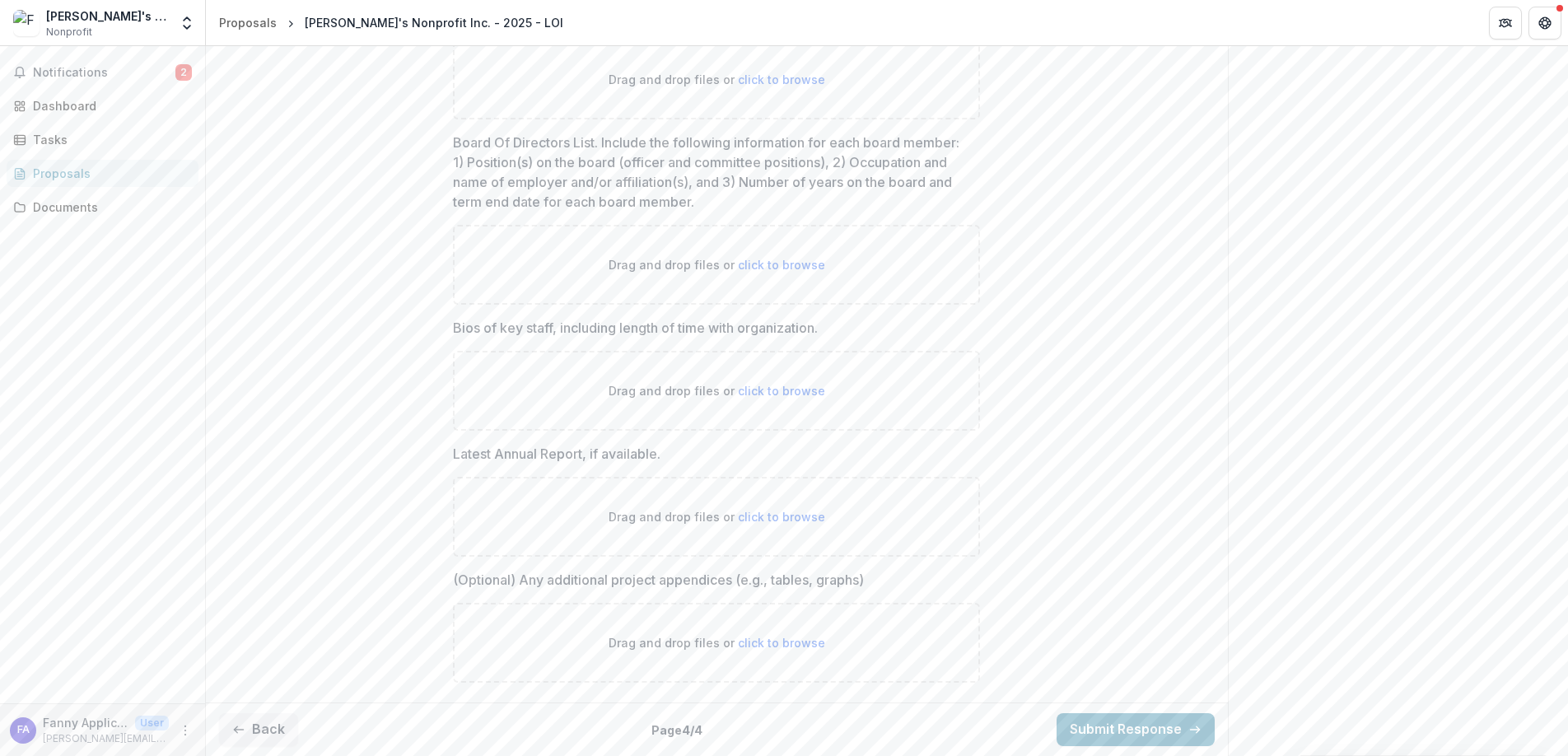
scroll to position [974, 0]
click at [1121, 734] on button "Submit Response" at bounding box center [1135, 730] width 158 height 33
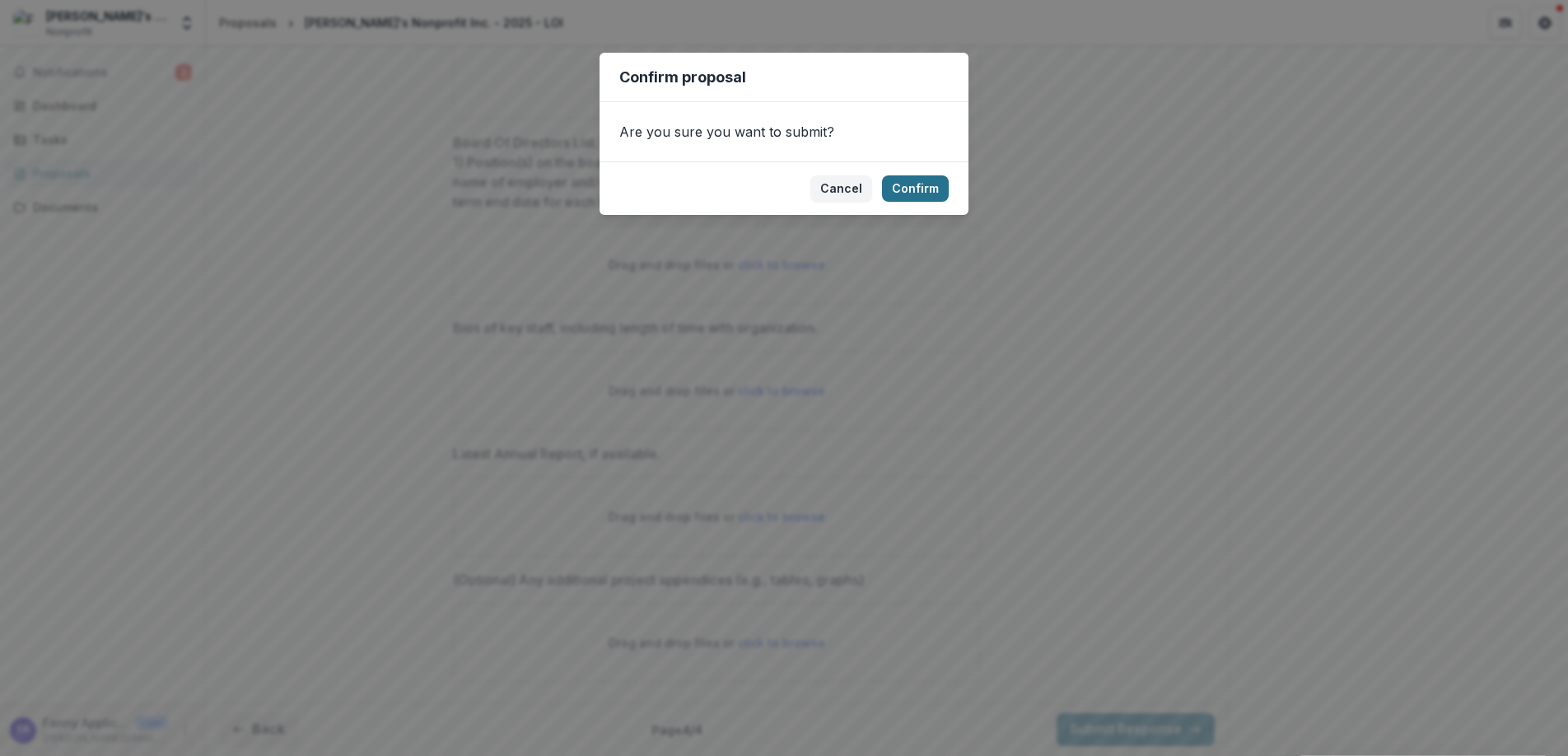
click at [935, 197] on button "Confirm" at bounding box center [916, 188] width 66 height 27
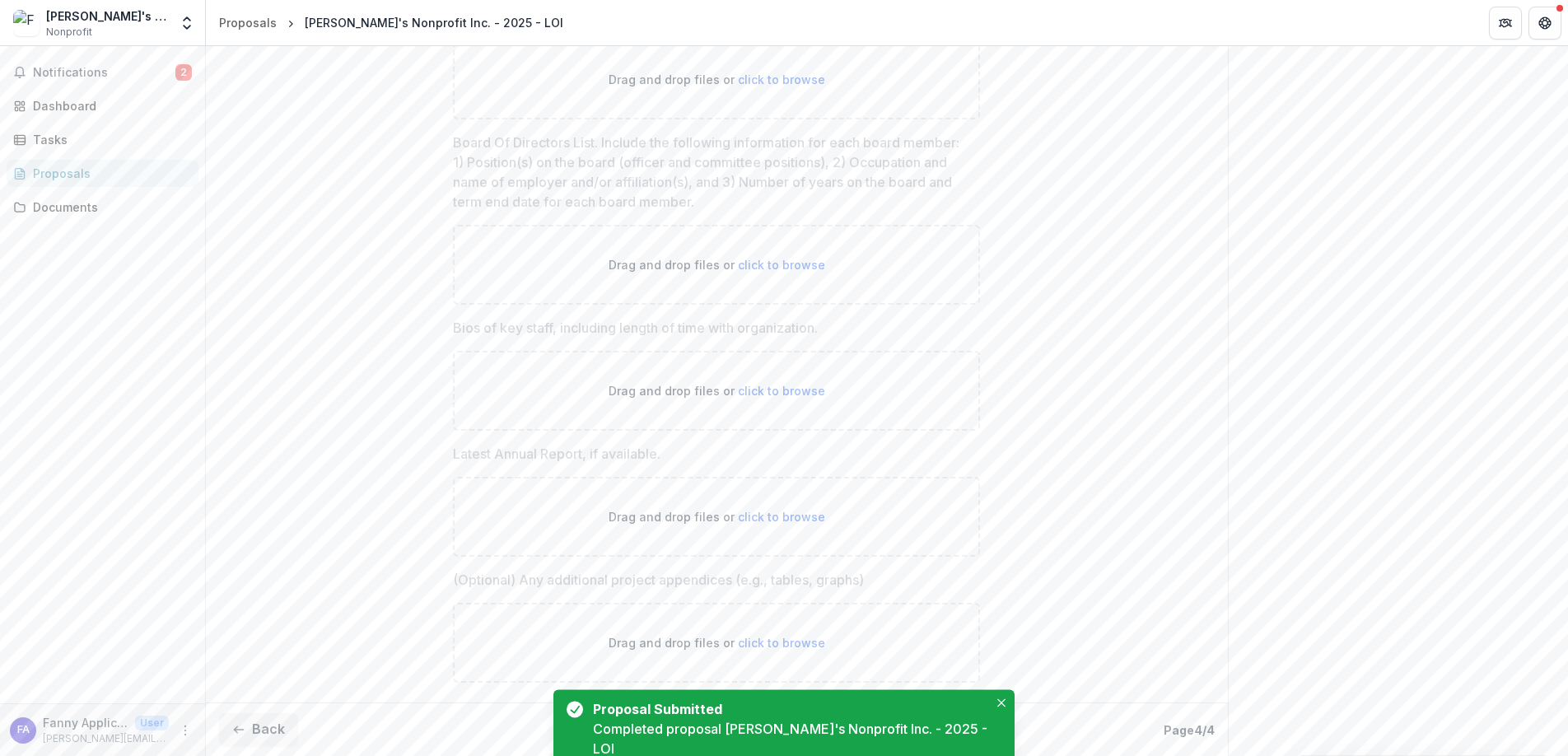
scroll to position [1026, 0]
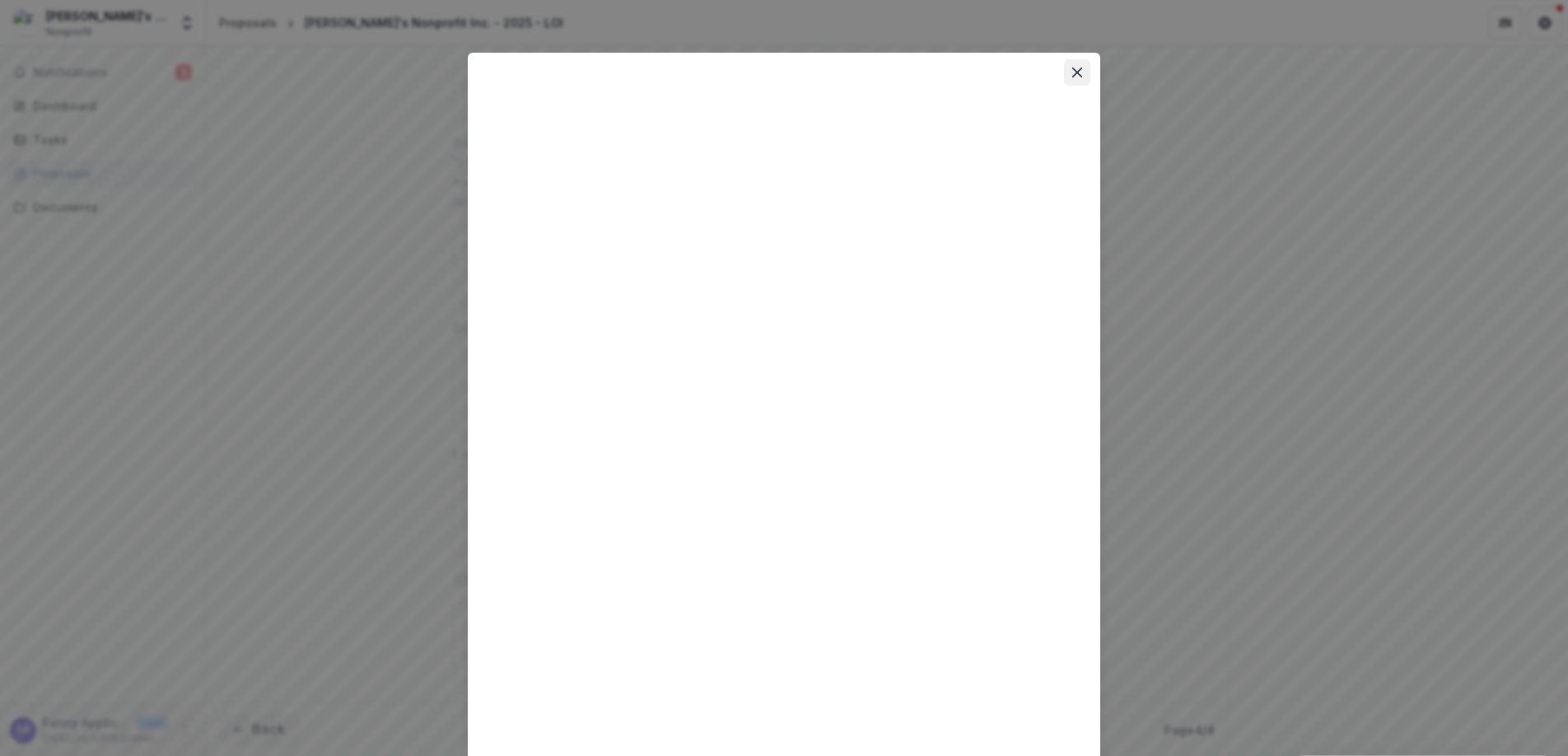
click at [1074, 76] on icon "Close" at bounding box center [1077, 72] width 10 height 10
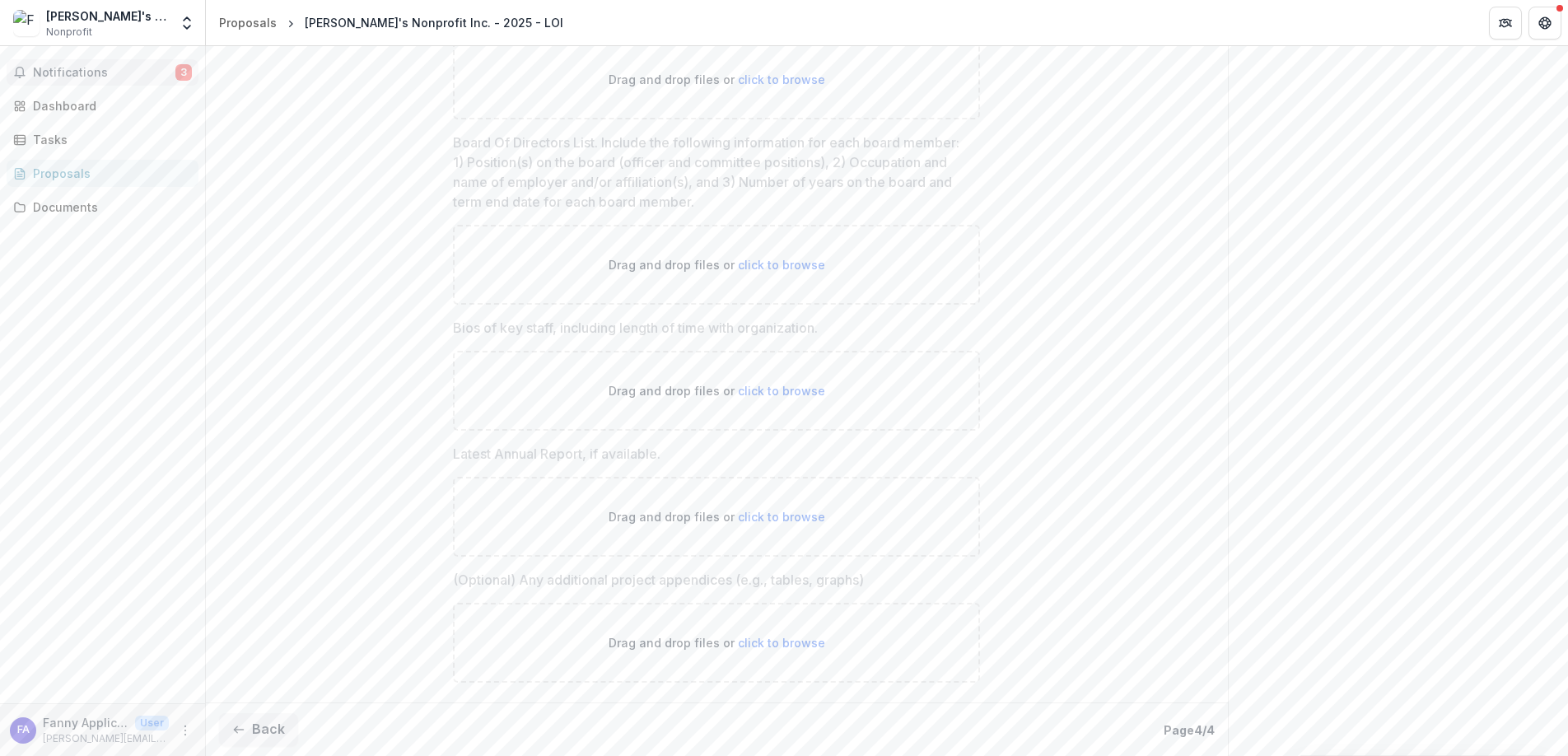
click at [102, 69] on span "Notifications" at bounding box center [104, 72] width 142 height 14
click at [97, 105] on div "Dashboard" at bounding box center [109, 105] width 152 height 18
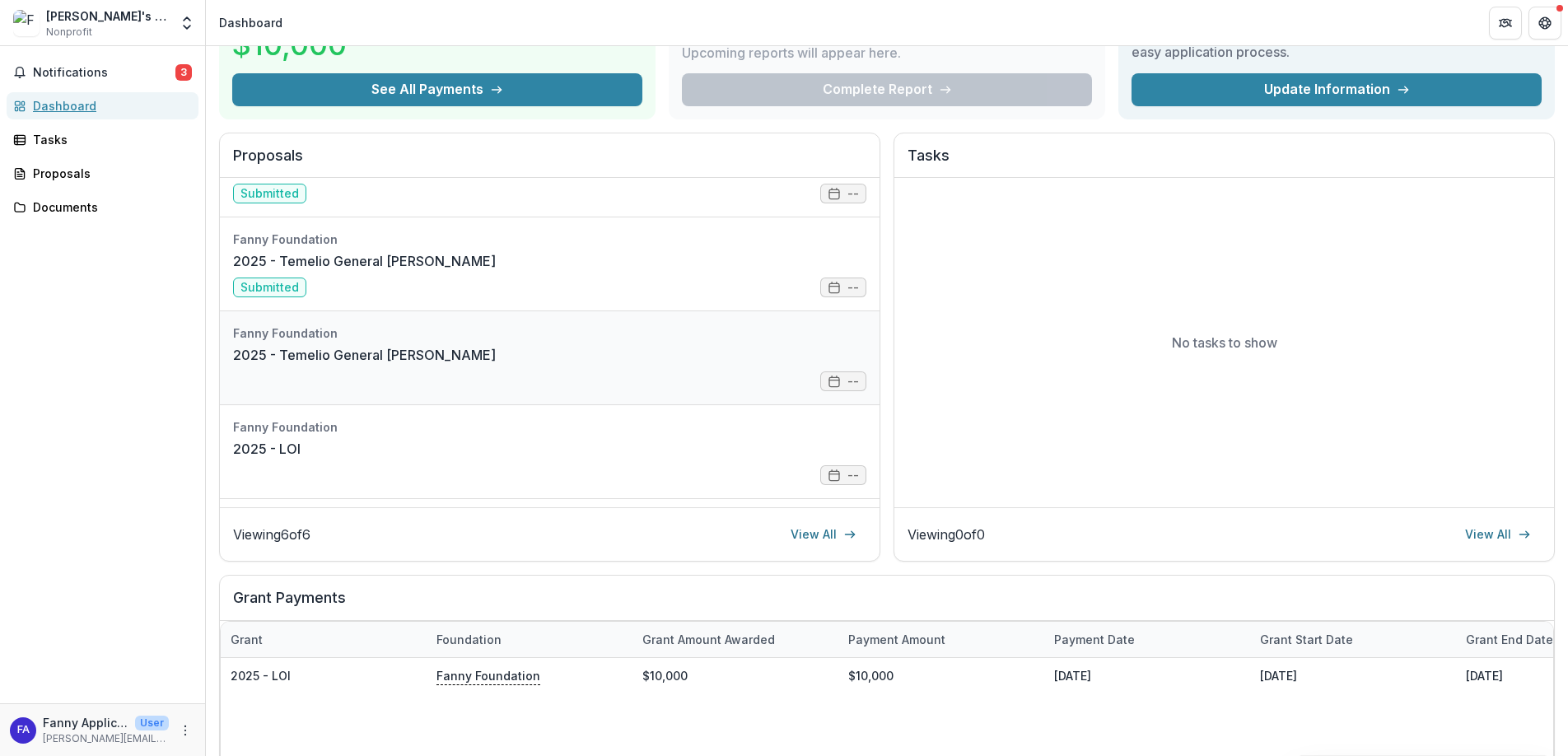
scroll to position [234, 0]
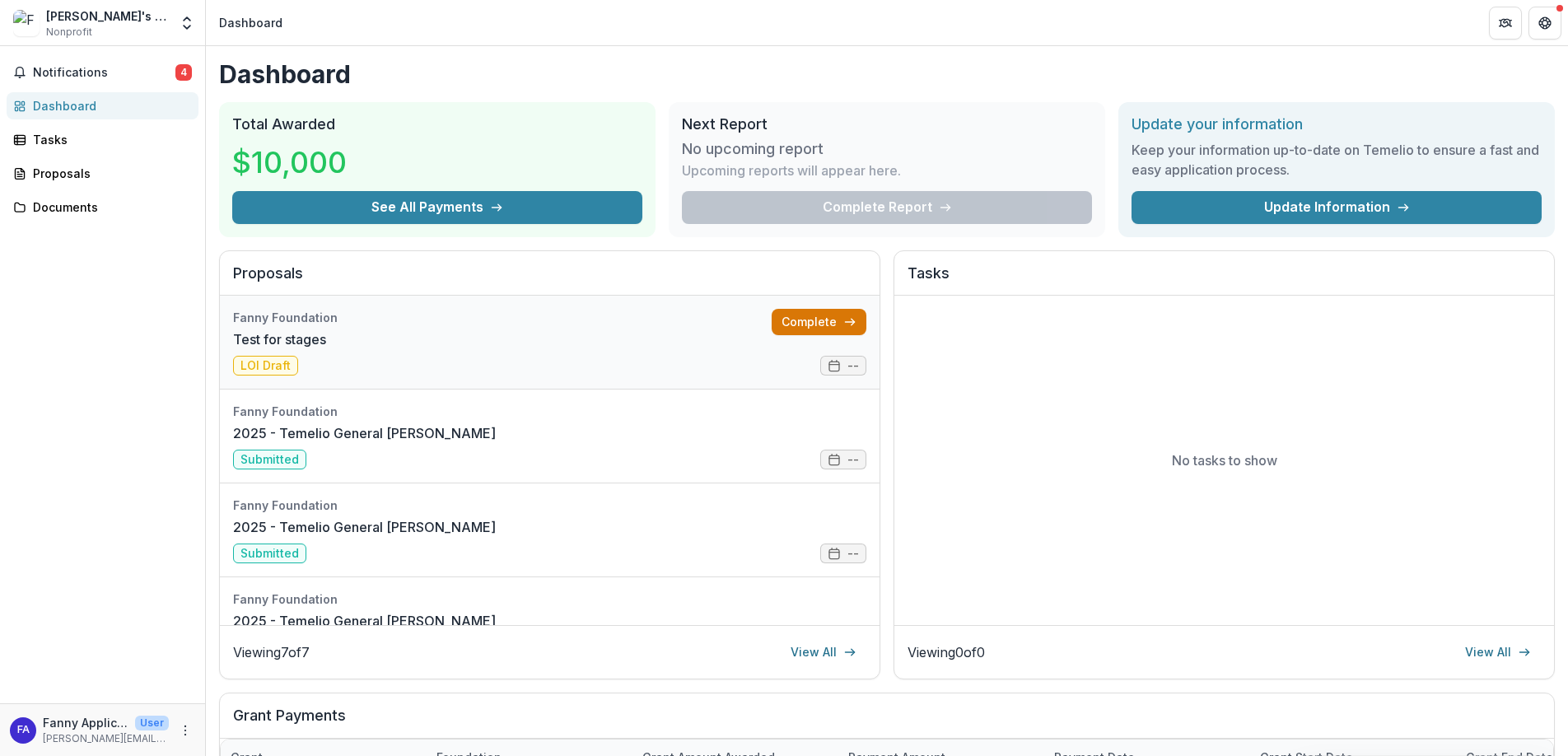
click at [801, 312] on link "Complete" at bounding box center [819, 322] width 95 height 27
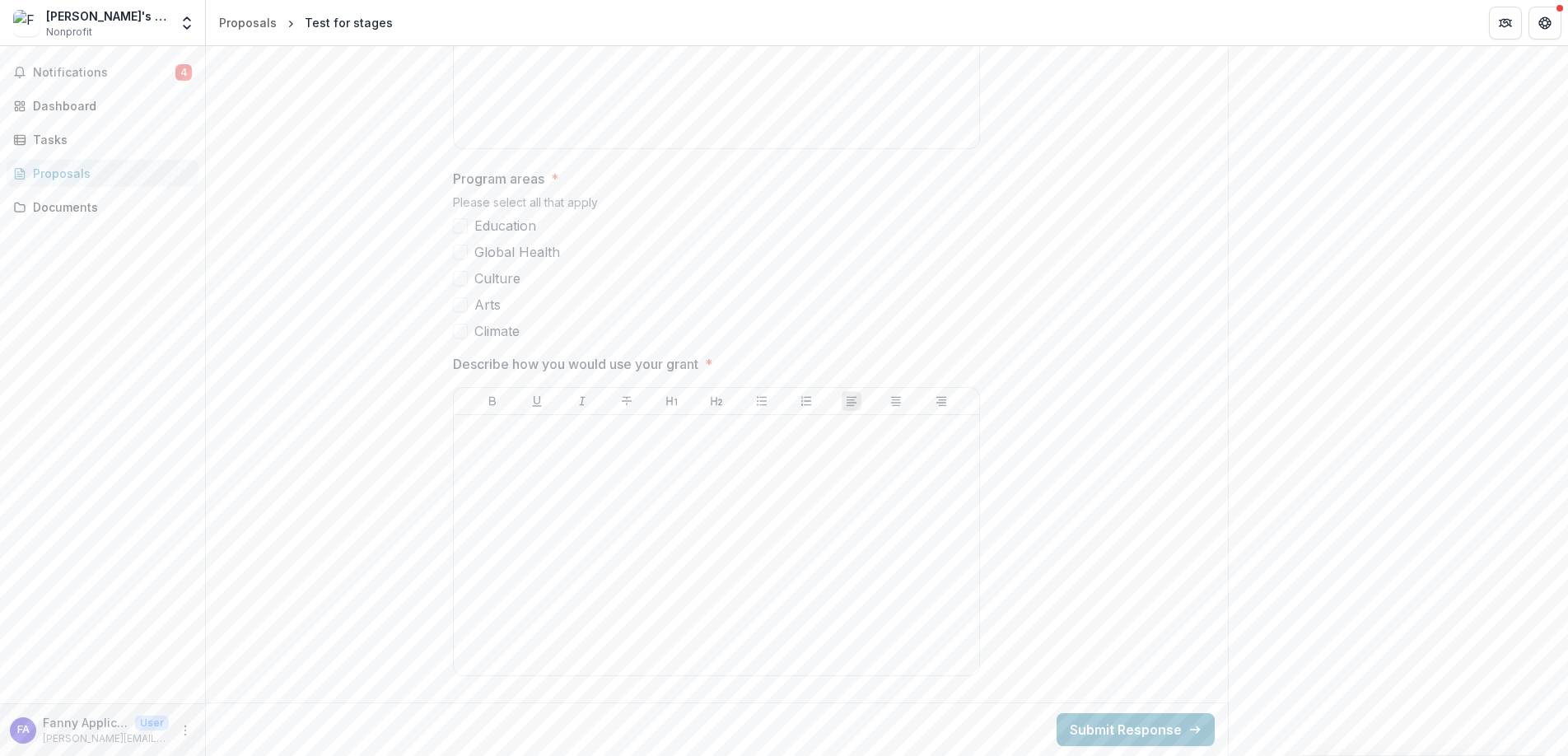
scroll to position [824, 0]
click at [464, 228] on span at bounding box center [461, 226] width 15 height 15
click at [671, 488] on div at bounding box center [716, 546] width 512 height 247
click at [1120, 726] on button "Submit Response" at bounding box center [1135, 730] width 158 height 33
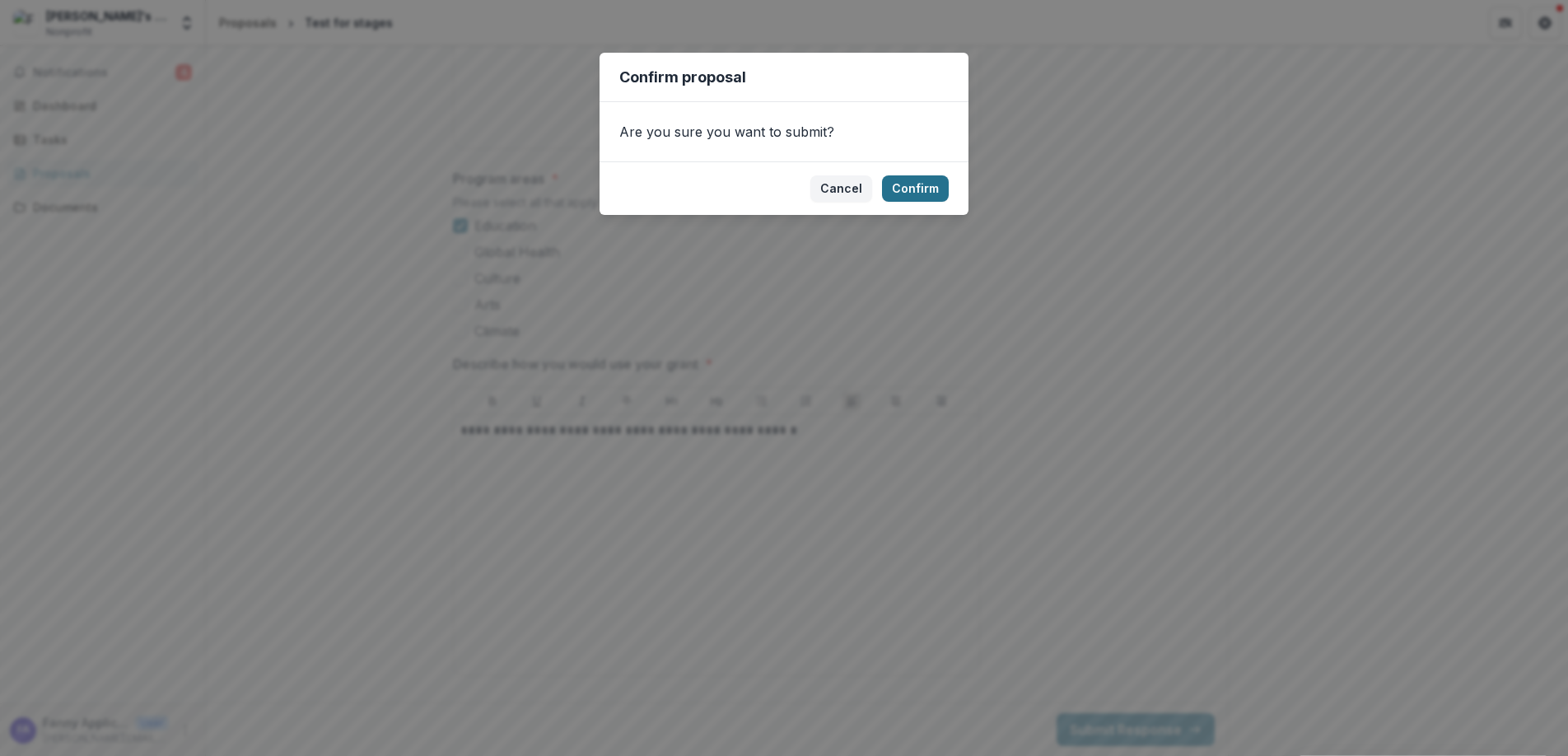
click at [926, 184] on button "Confirm" at bounding box center [916, 188] width 66 height 27
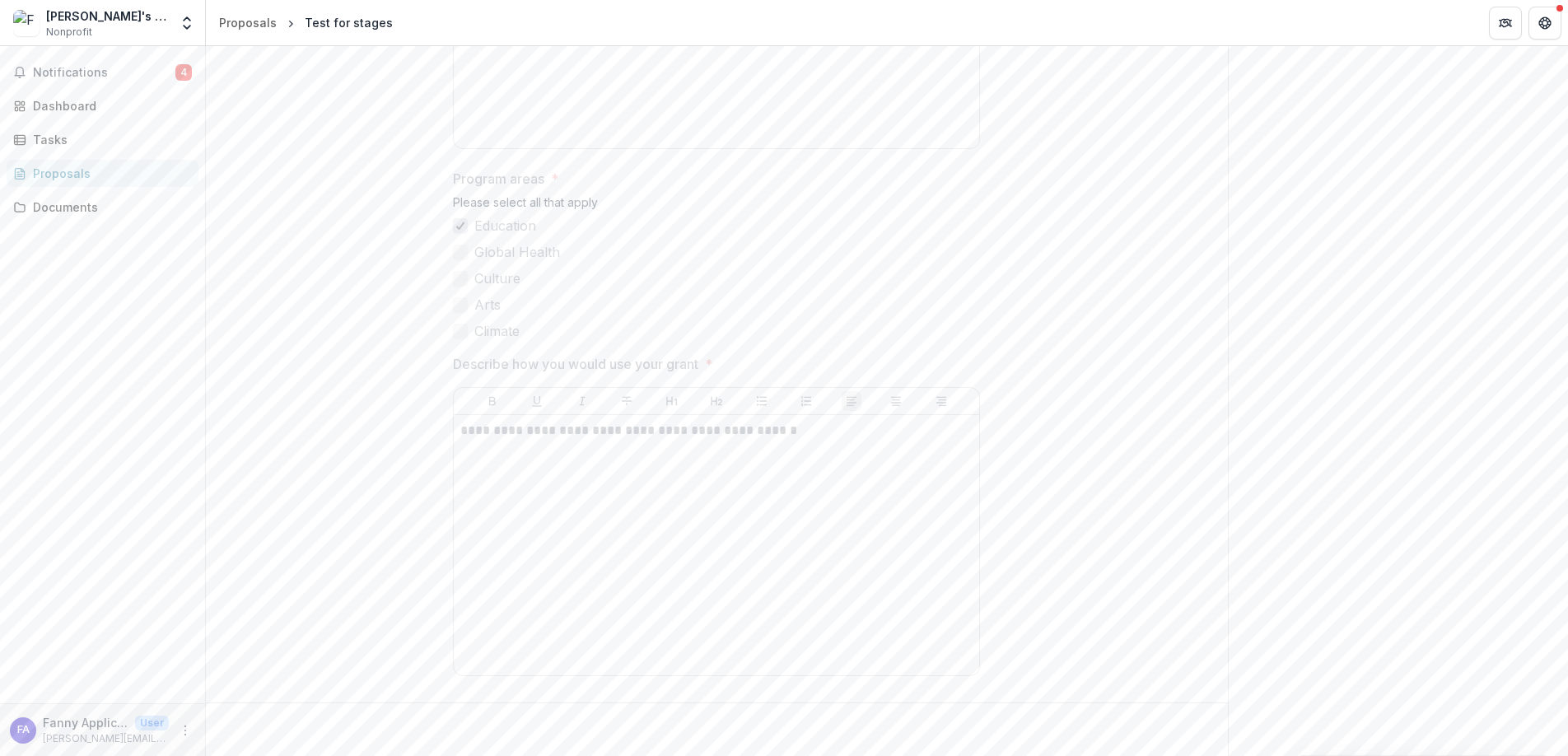
scroll to position [96, 0]
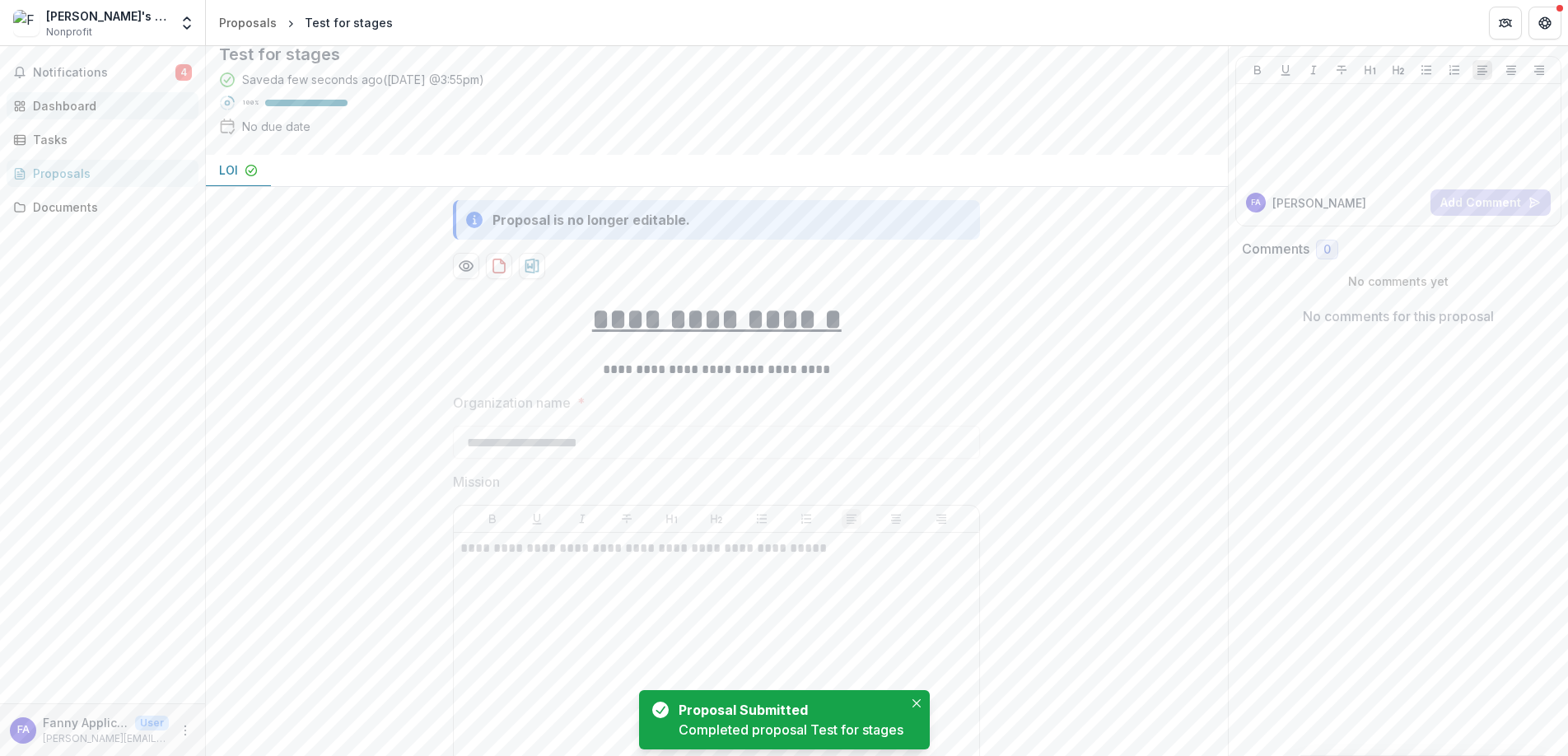
click at [86, 103] on div "Dashboard" at bounding box center [109, 105] width 152 height 18
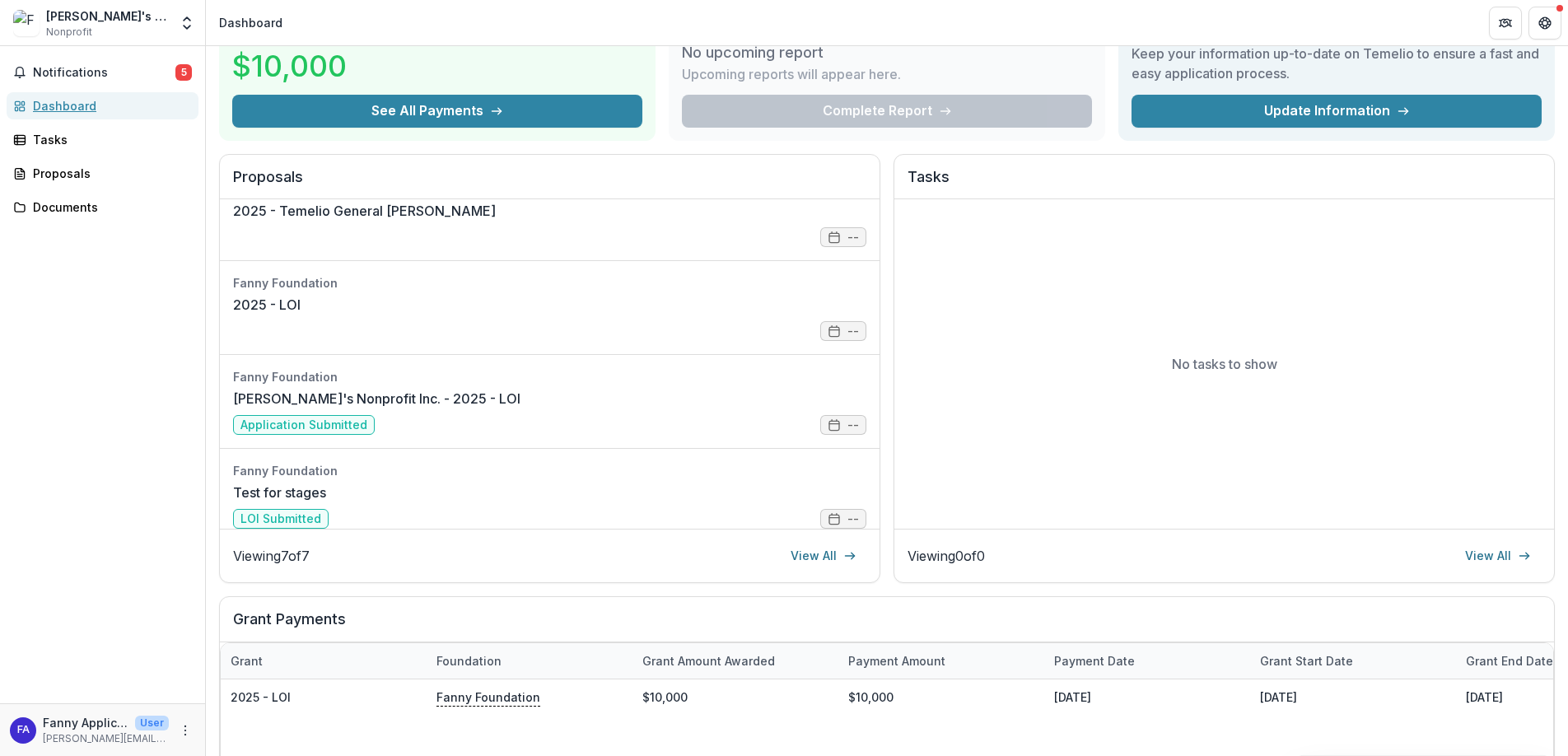
scroll to position [328, 0]
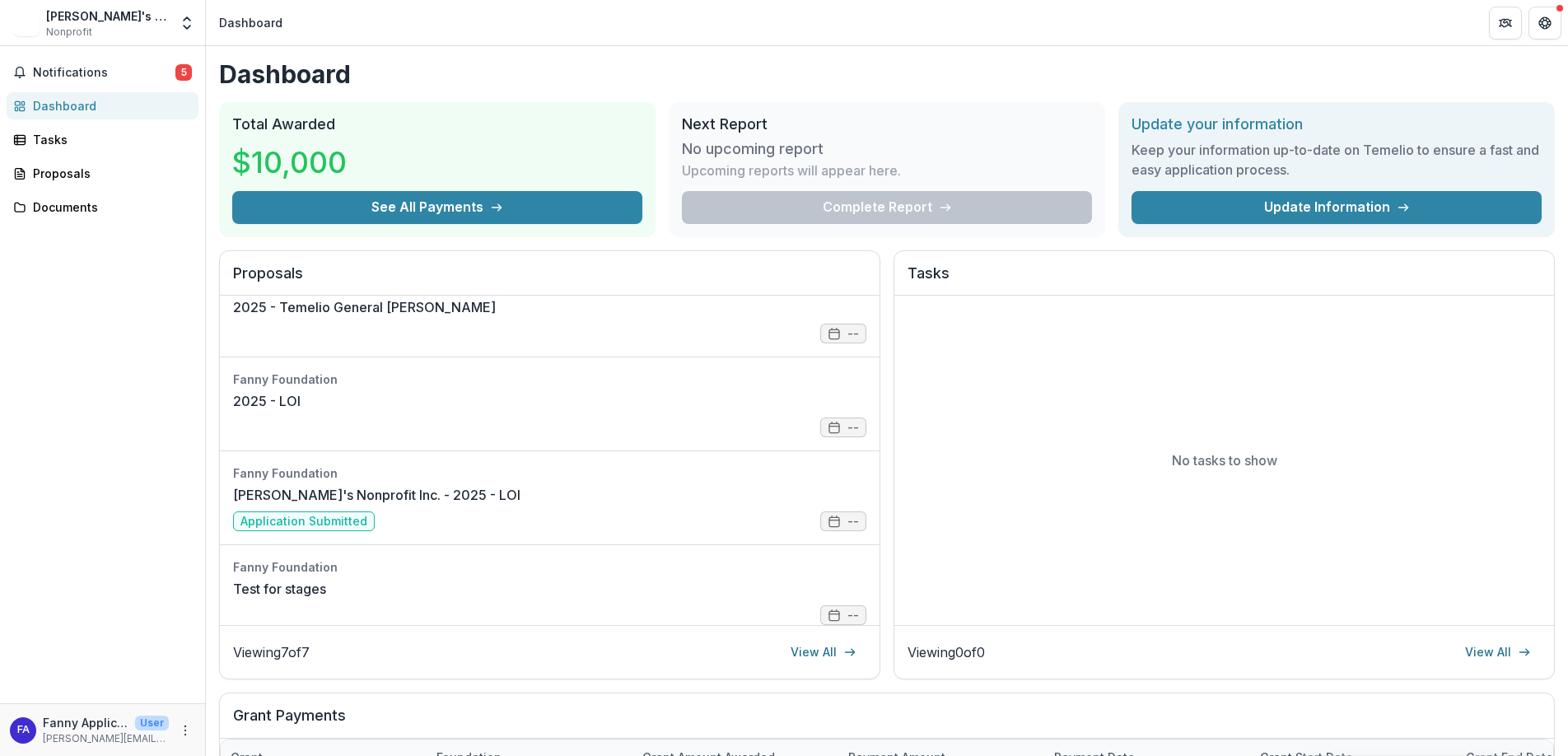
scroll to position [328, 0]
